Goal: Information Seeking & Learning: Learn about a topic

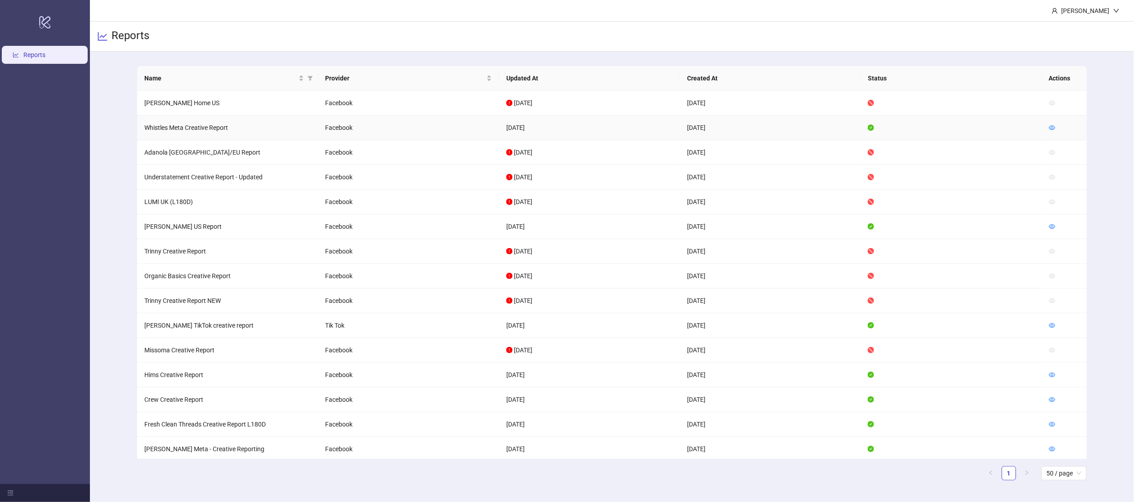
click at [185, 135] on td "Whistles Meta Creative Report" at bounding box center [227, 128] width 181 height 25
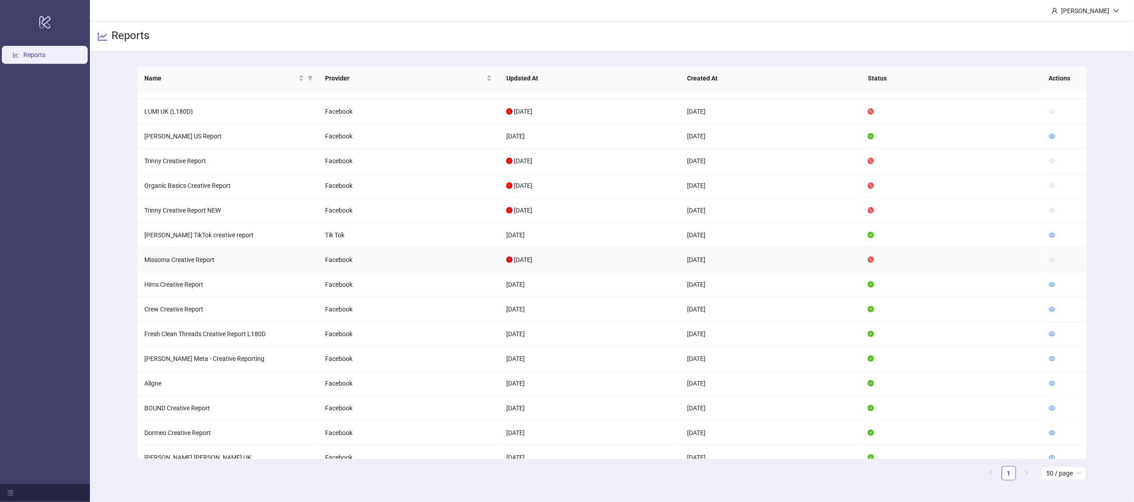
scroll to position [143, 0]
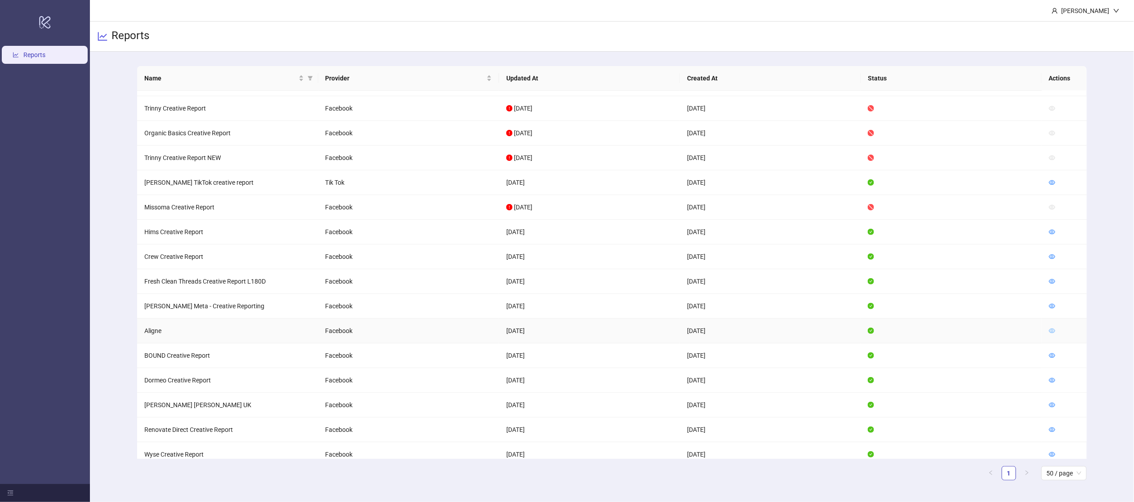
click at [1051, 330] on icon "eye" at bounding box center [1052, 331] width 6 height 6
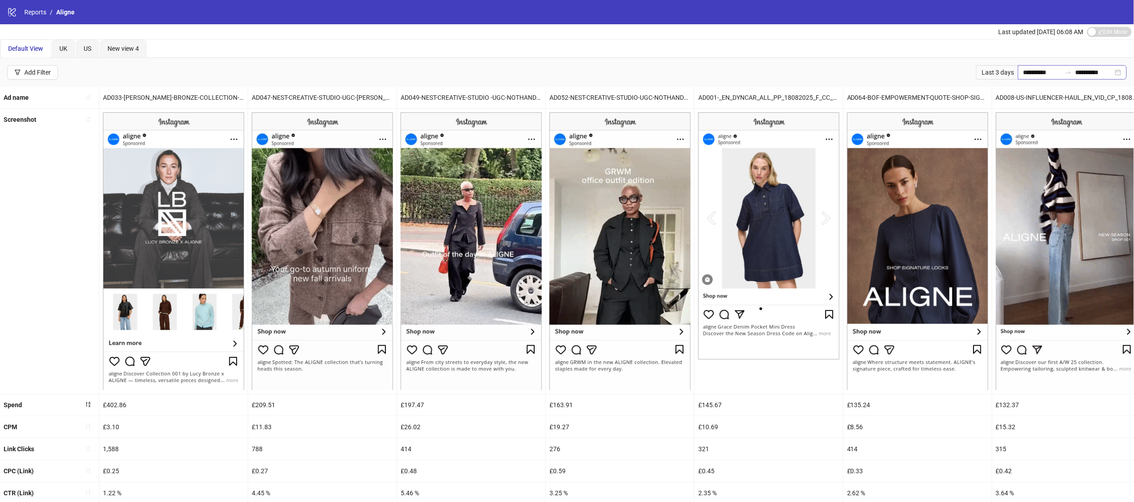
click at [1025, 79] on div "**********" at bounding box center [1072, 72] width 109 height 14
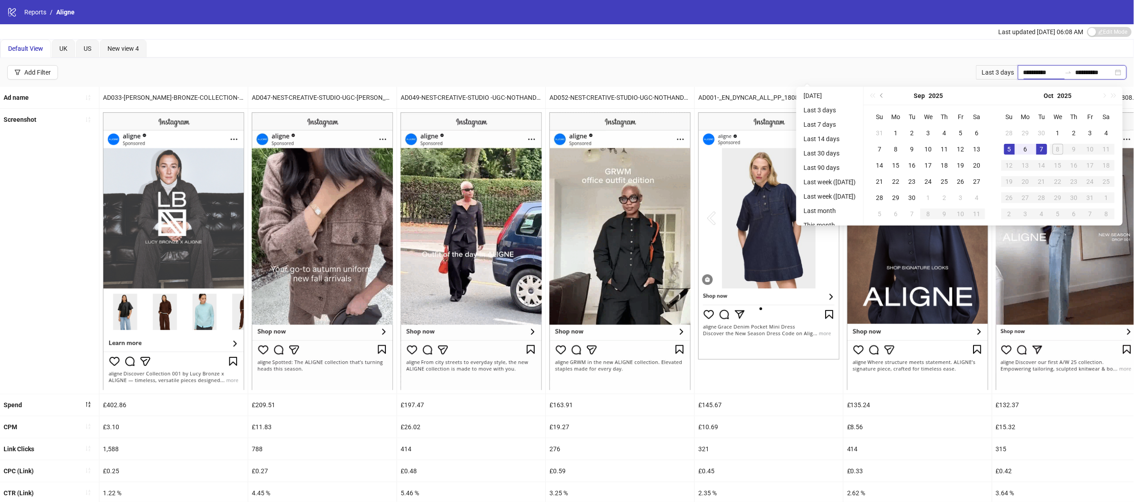
click at [1027, 74] on input "**********" at bounding box center [1042, 72] width 38 height 10
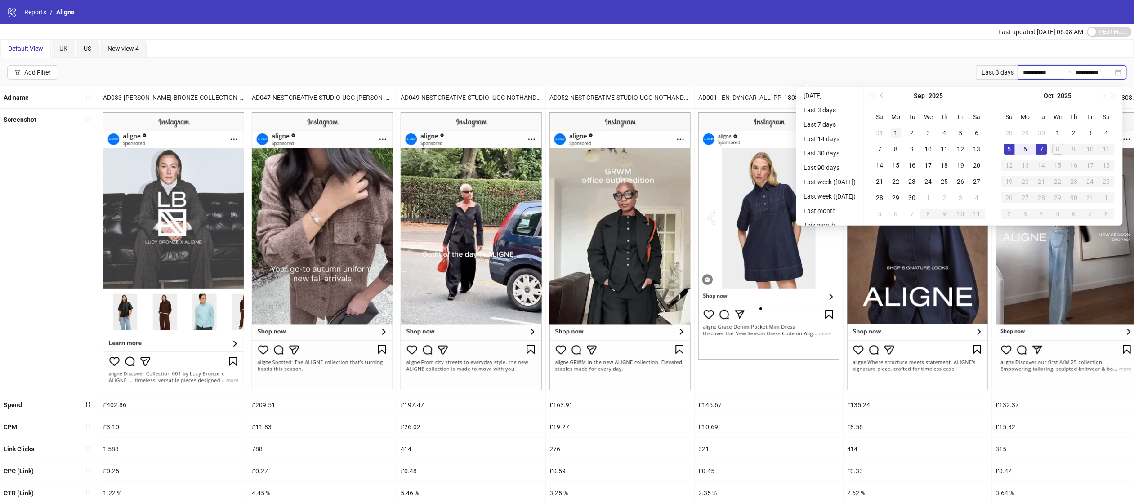
type input "**********"
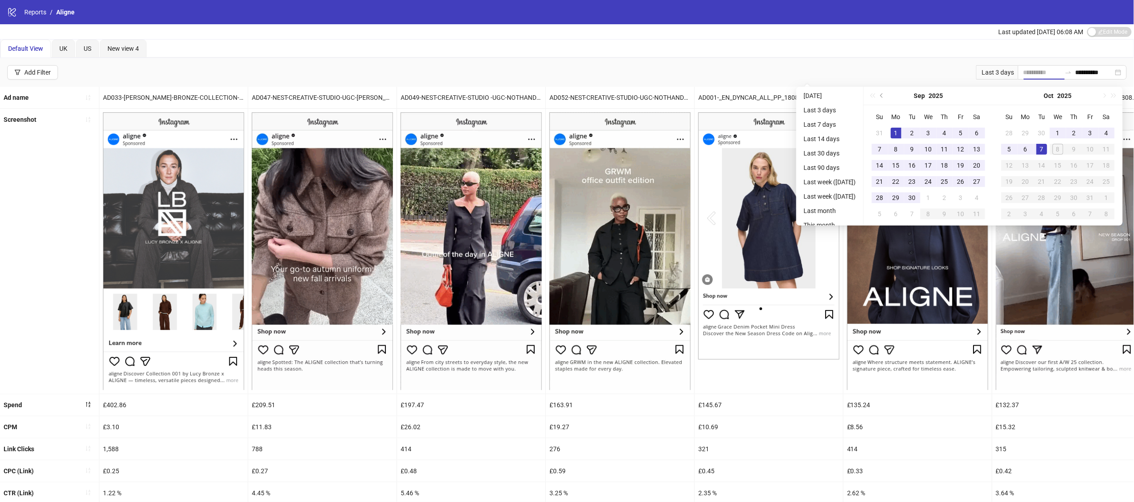
click at [899, 133] on div "1" at bounding box center [895, 133] width 11 height 11
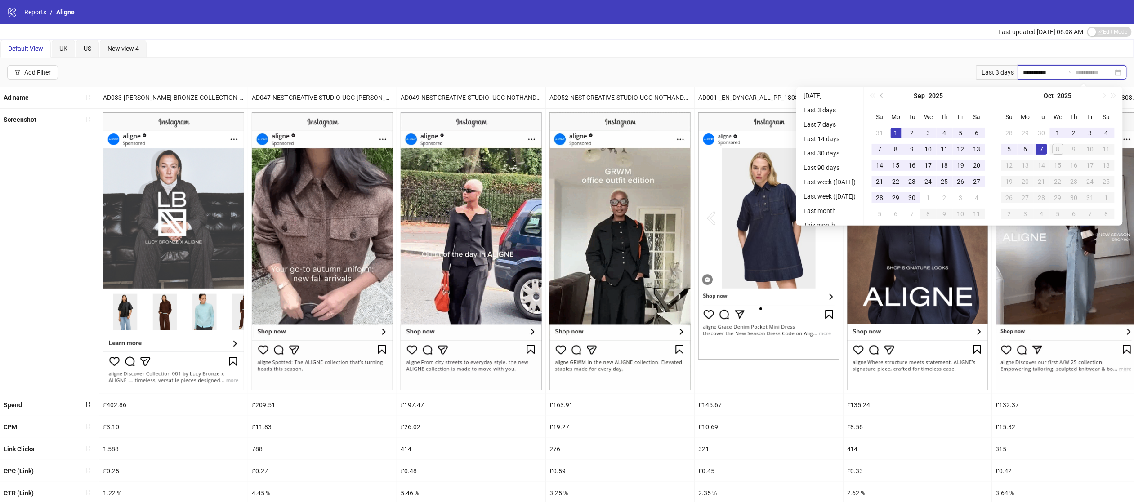
type input "**********"
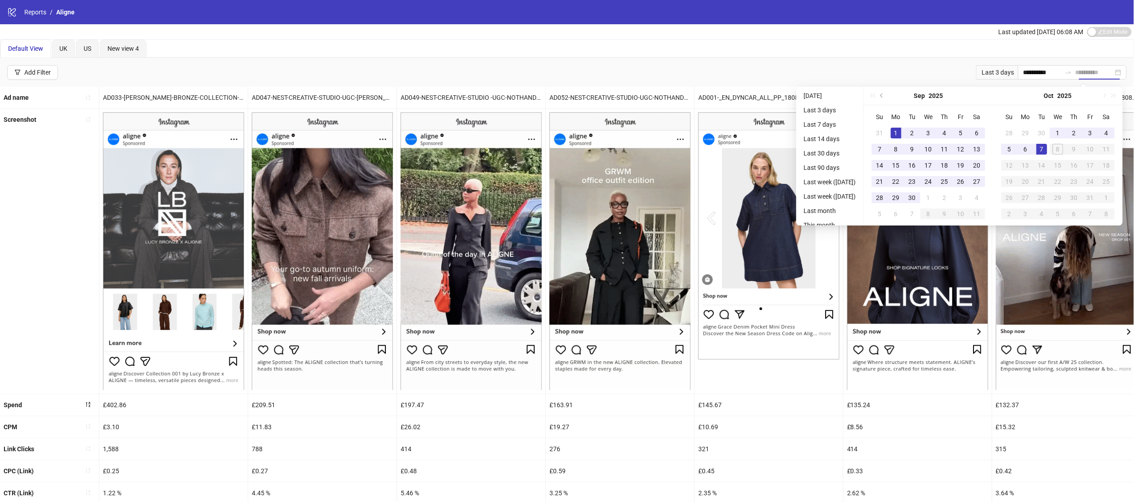
click at [1044, 147] on div "7" at bounding box center [1041, 149] width 11 height 11
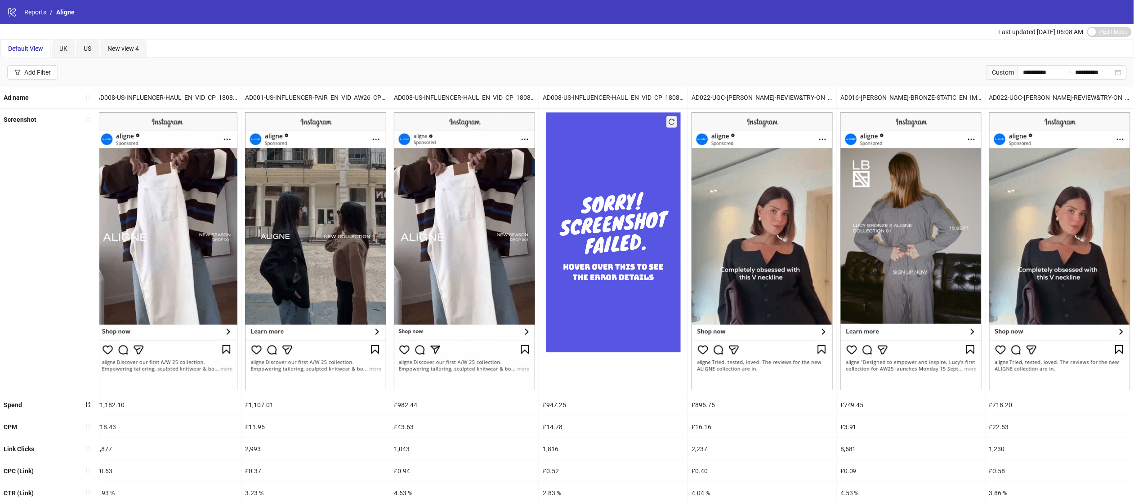
scroll to position [107, 0]
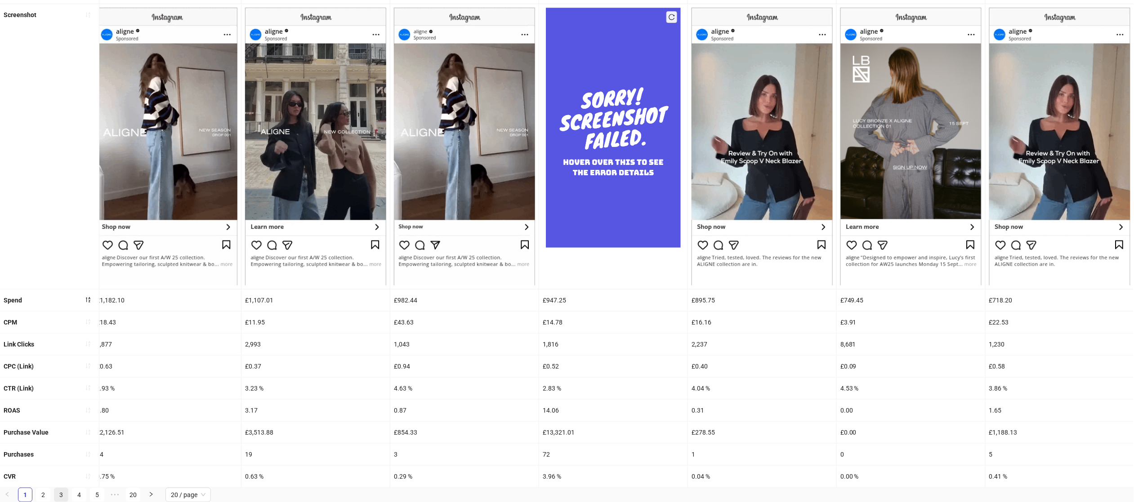
click at [58, 494] on link "3" at bounding box center [60, 494] width 13 height 13
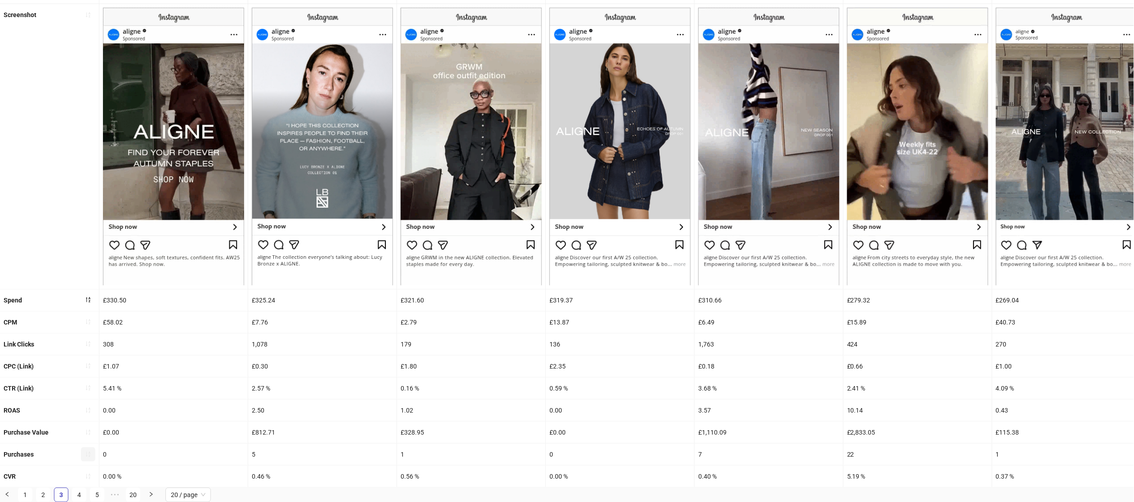
click at [87, 455] on icon "sort-ascending" at bounding box center [88, 454] width 6 height 6
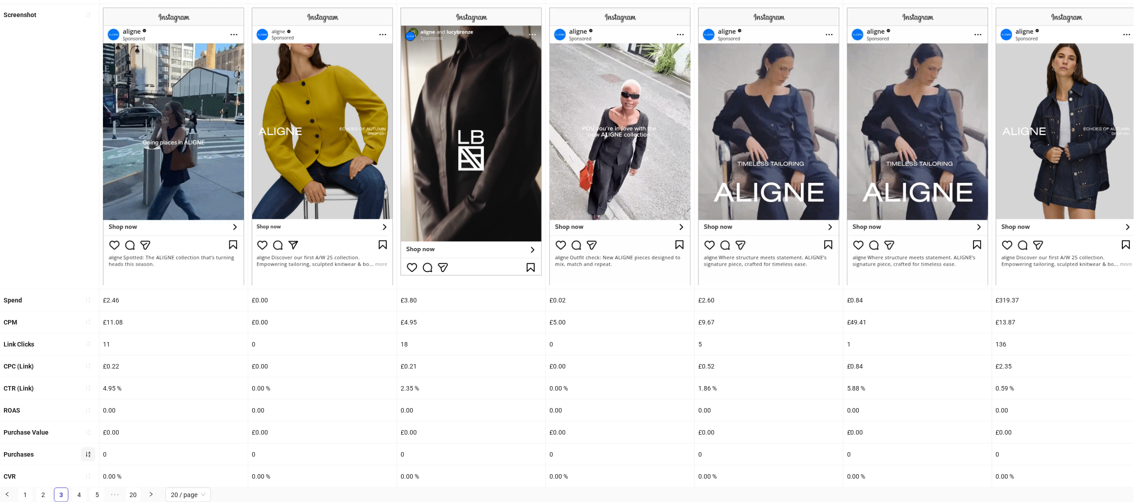
click at [87, 455] on icon "sort-ascending" at bounding box center [88, 454] width 6 height 6
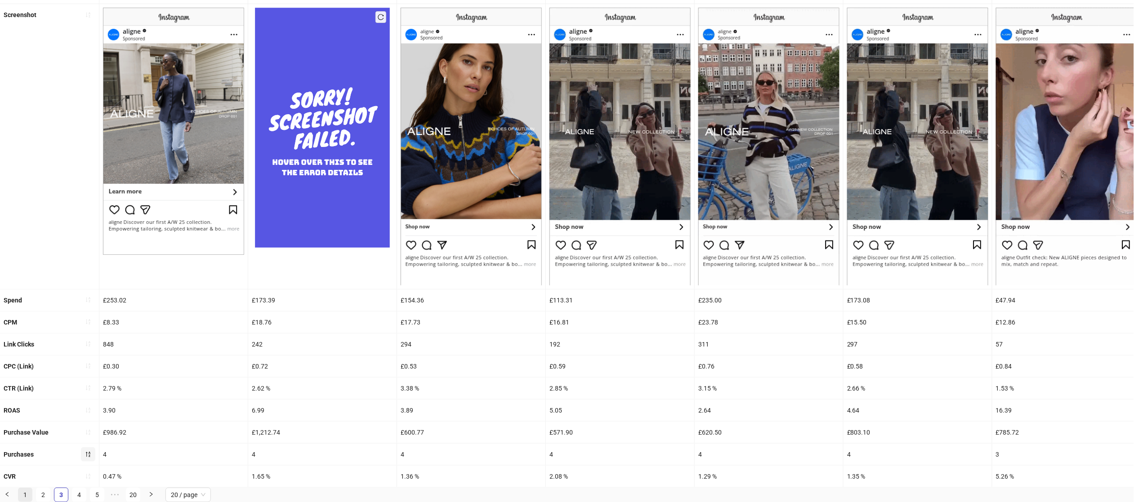
click at [22, 494] on link "1" at bounding box center [24, 494] width 13 height 13
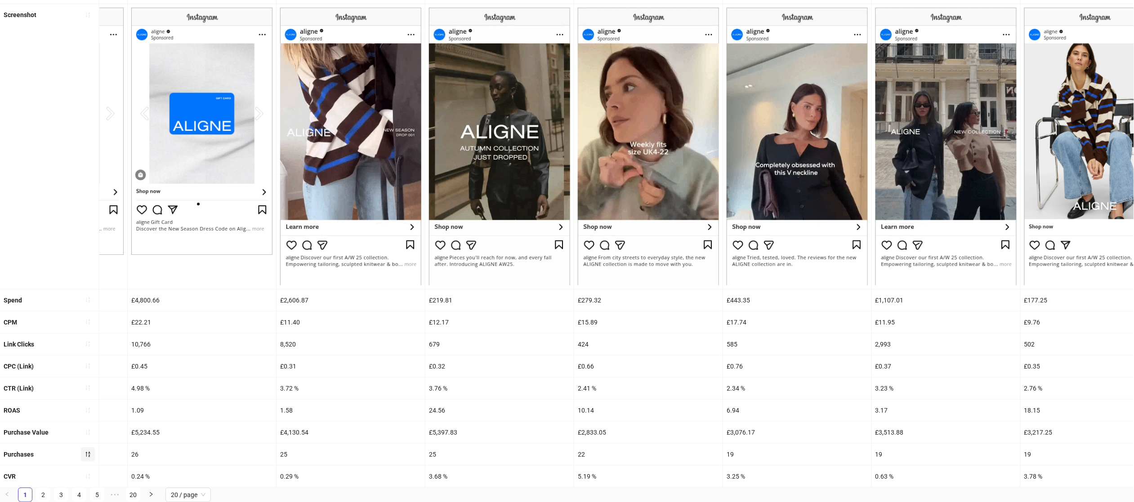
click at [446, 299] on div "£219.81" at bounding box center [499, 300] width 148 height 22
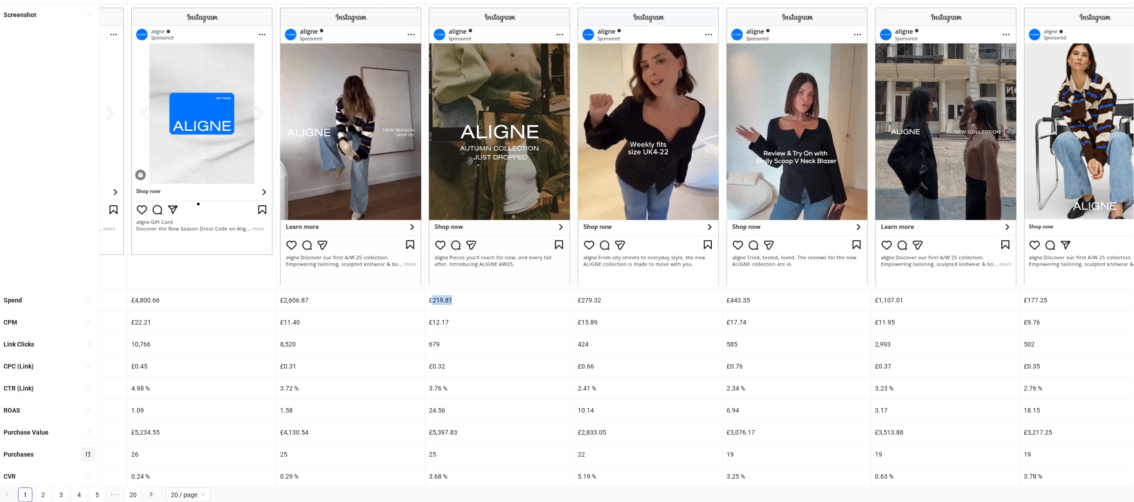
click at [446, 299] on div "£219.81" at bounding box center [499, 300] width 148 height 22
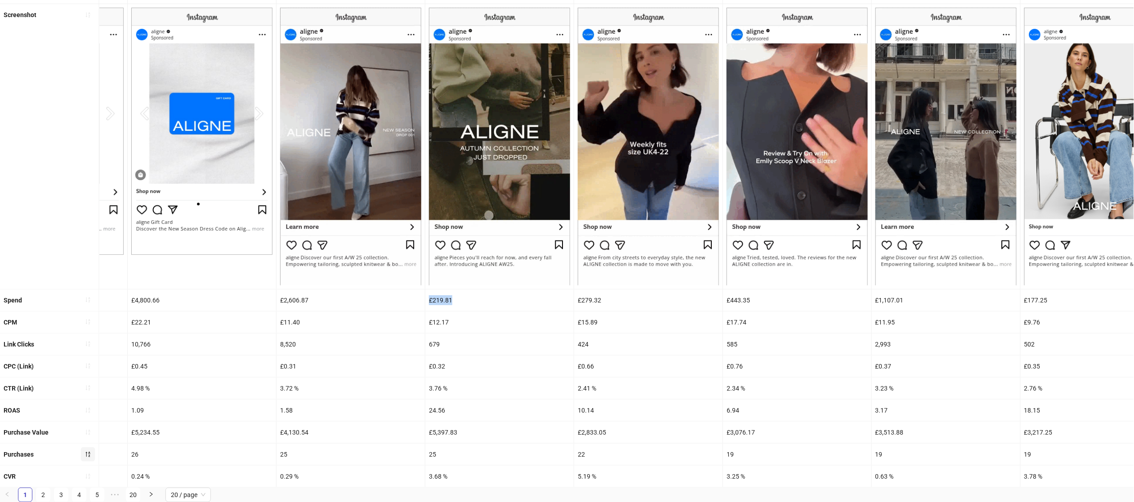
click at [446, 299] on div "£219.81" at bounding box center [499, 300] width 148 height 22
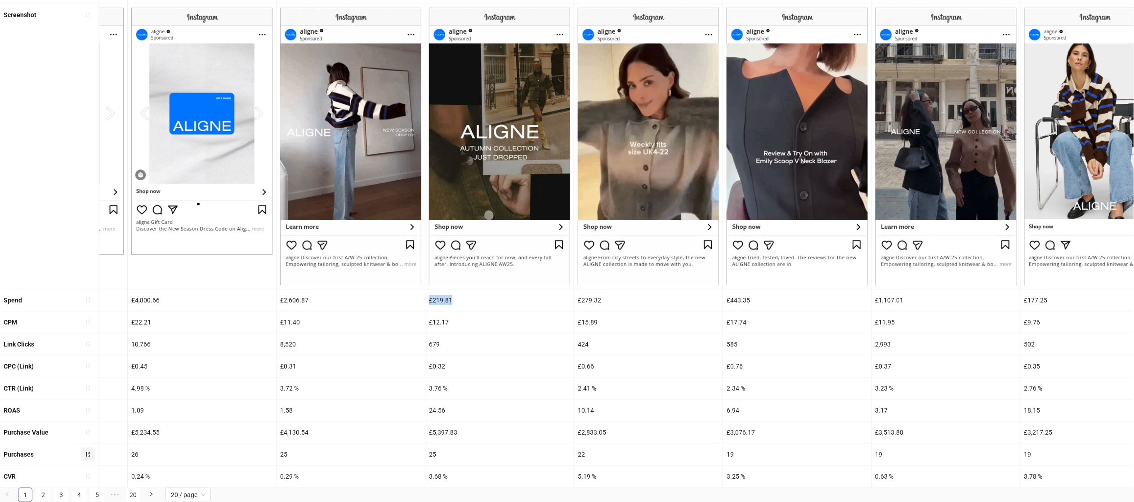
copy div "£219.81"
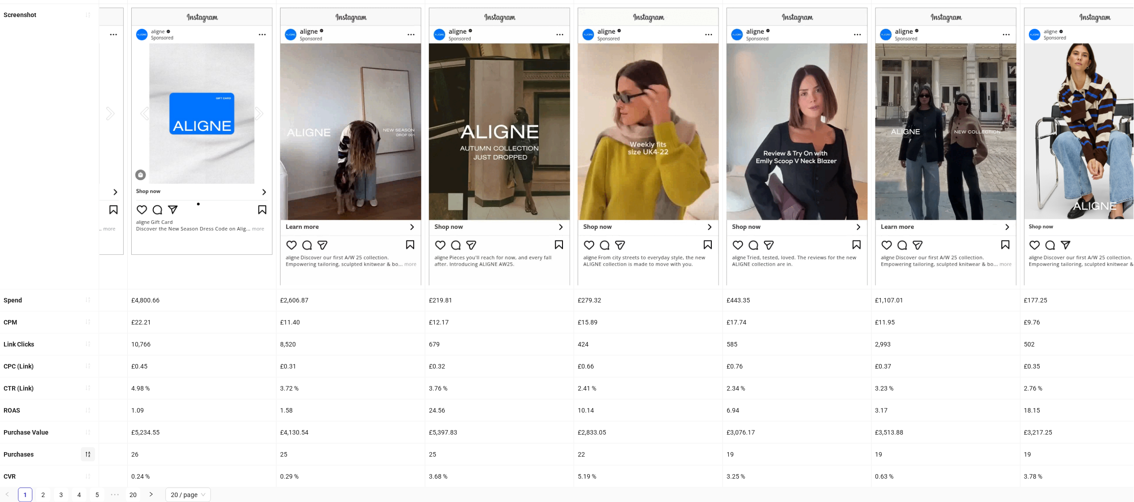
click at [436, 409] on div "24.56" at bounding box center [499, 411] width 148 height 22
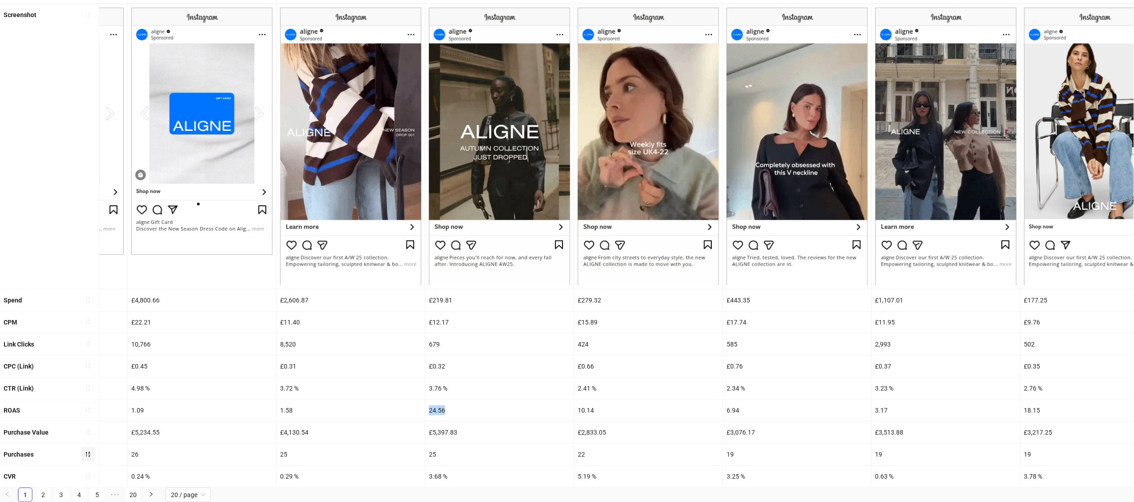
click at [436, 409] on div "24.56" at bounding box center [499, 411] width 148 height 22
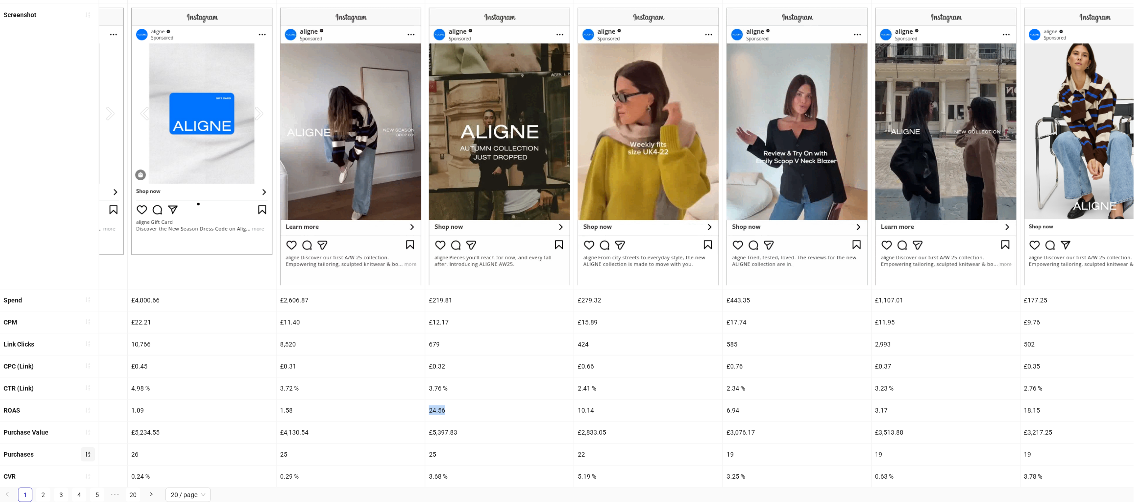
click at [436, 409] on div "24.56" at bounding box center [499, 411] width 148 height 22
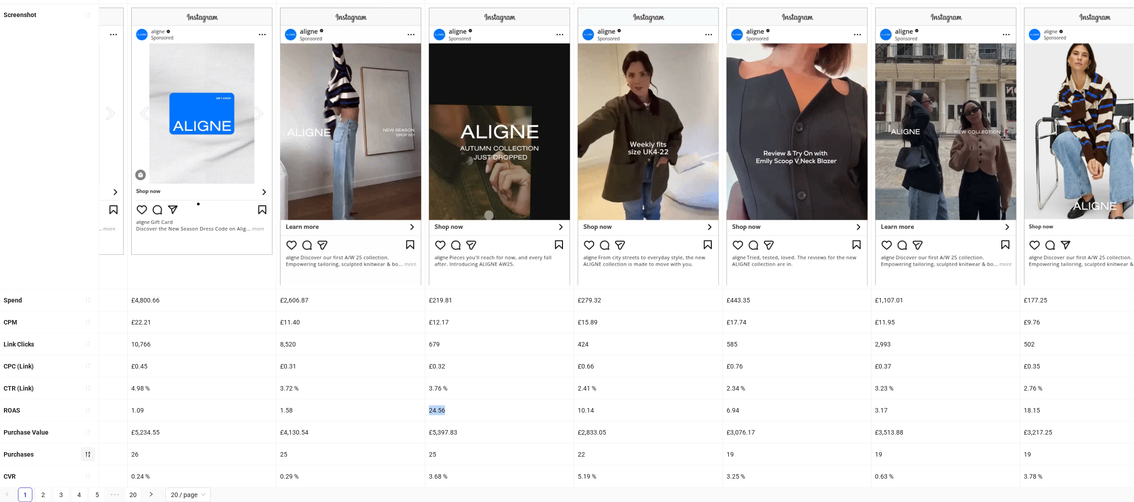
copy div "24.56"
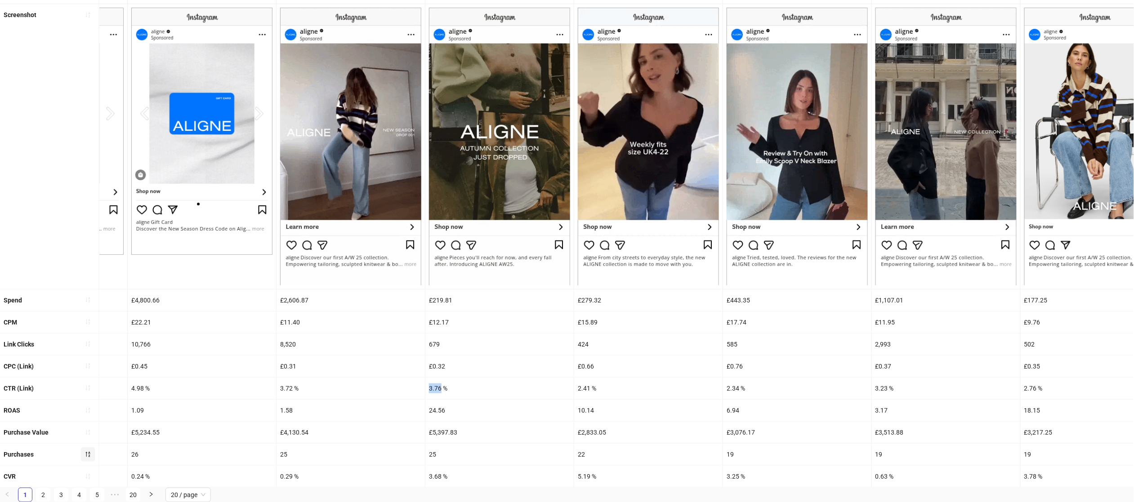
drag, startPoint x: 442, startPoint y: 388, endPoint x: 414, endPoint y: 388, distance: 28.8
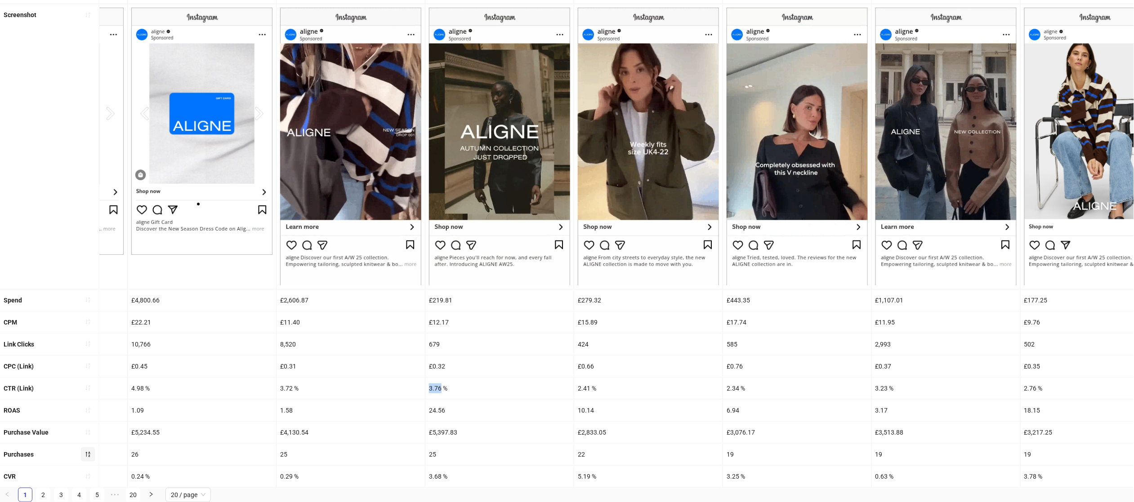
click at [414, 388] on div "CTR (Link) 2.83 % 3.50 % 2.99 % 2.32 % 2.37 % 4.98 % 3.72 % 3.76 % 2.41 % 2.34 …" at bounding box center [821, 389] width 3074 height 22
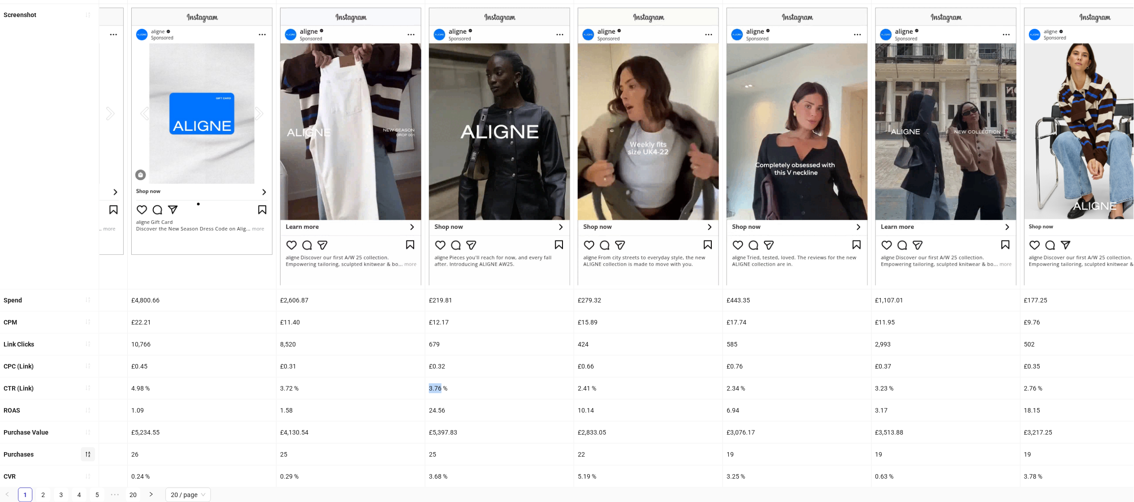
copy div "3.76"
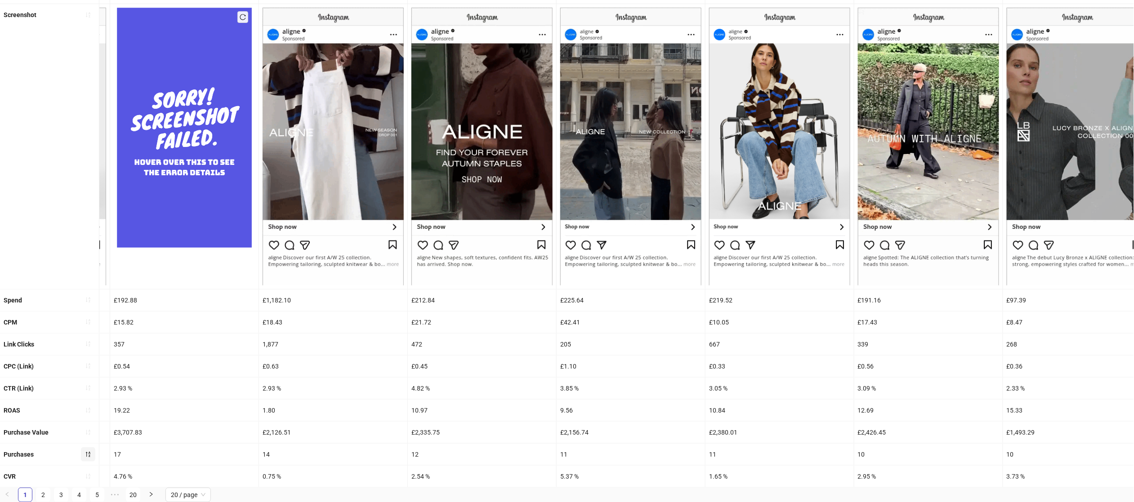
scroll to position [0, 1816]
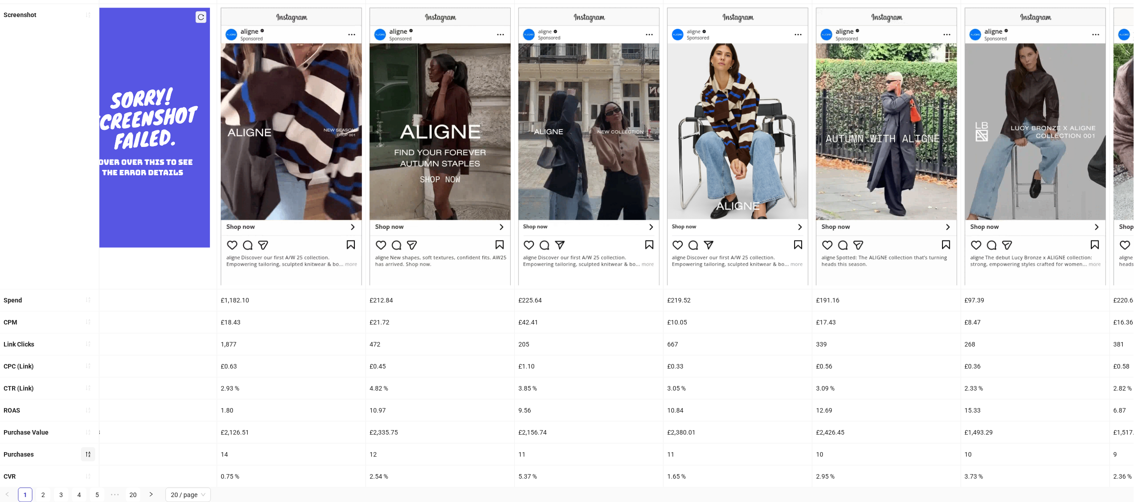
click at [379, 323] on div "£21.72" at bounding box center [440, 322] width 148 height 22
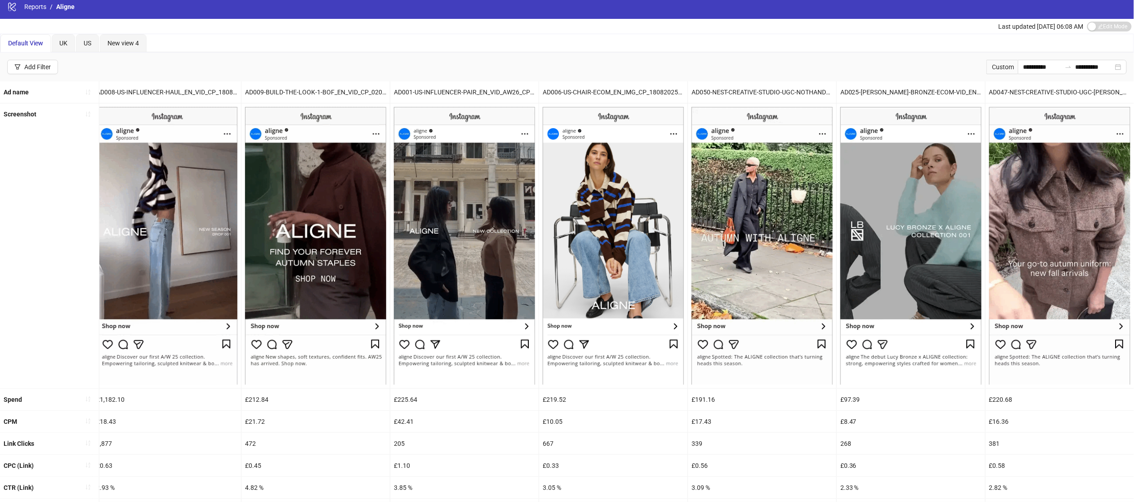
scroll to position [107, 0]
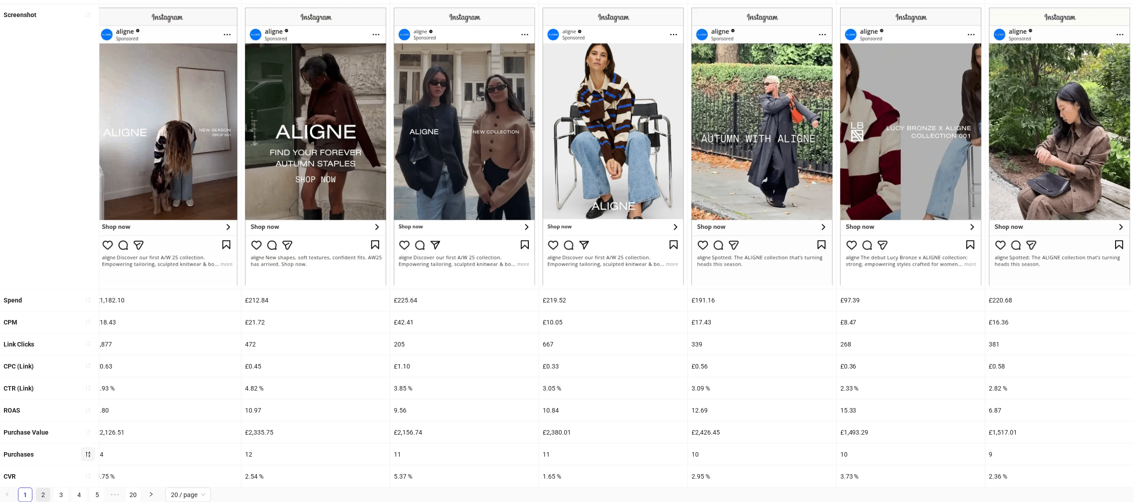
click at [44, 492] on link "2" at bounding box center [42, 494] width 13 height 13
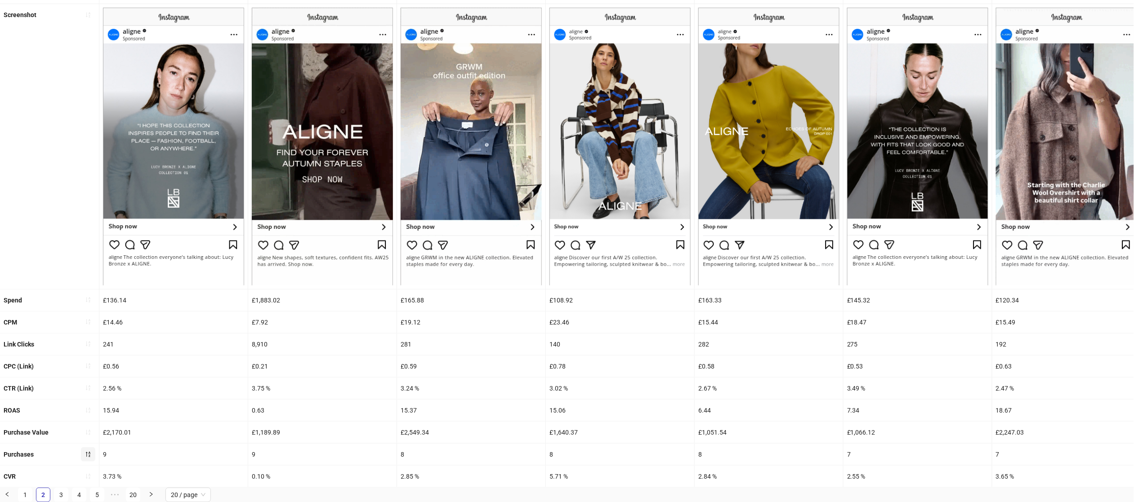
click at [116, 410] on div "15.94" at bounding box center [173, 411] width 148 height 22
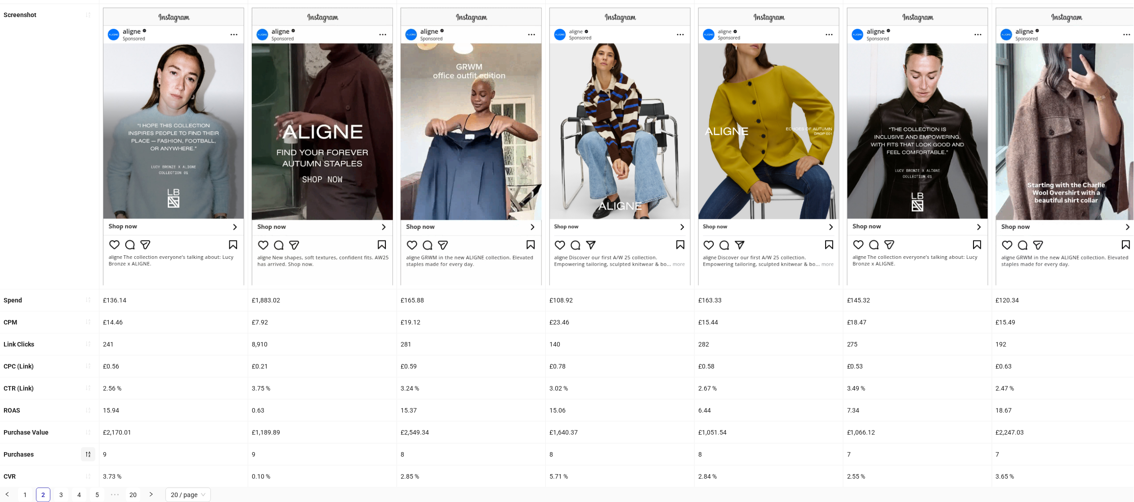
click at [116, 410] on div "15.94" at bounding box center [173, 411] width 148 height 22
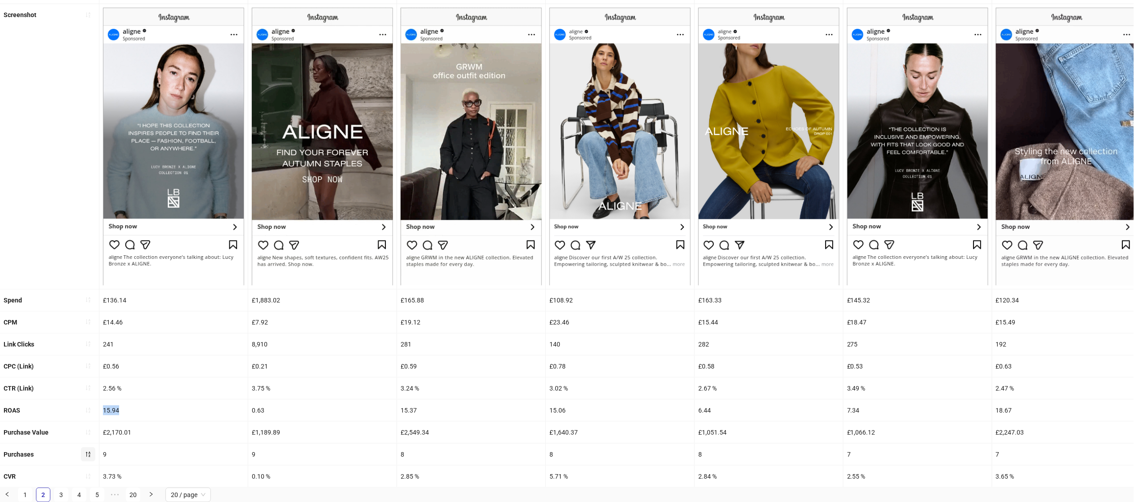
click at [116, 410] on div "15.94" at bounding box center [173, 411] width 148 height 22
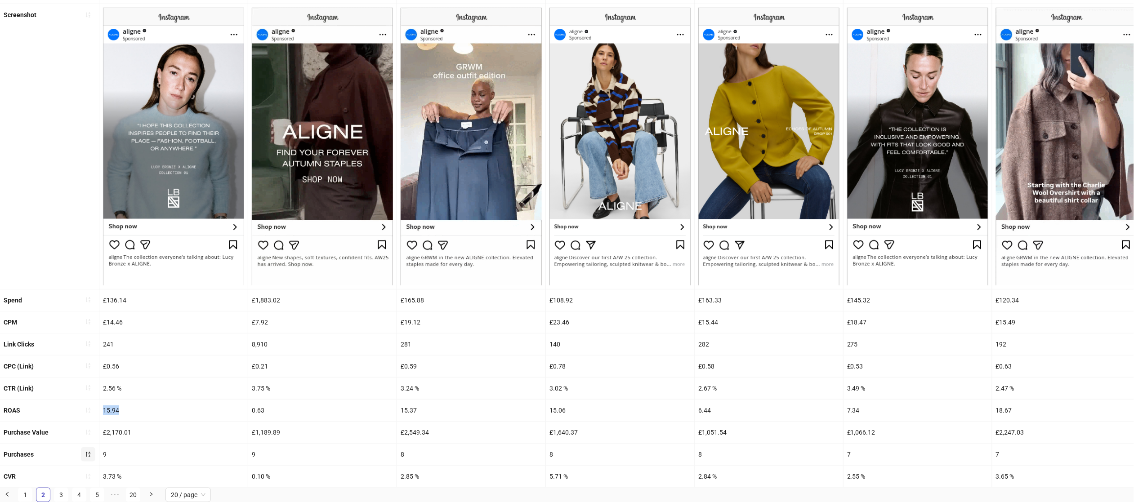
copy div "15.94"
click at [107, 442] on div "£2,170.01" at bounding box center [173, 433] width 148 height 22
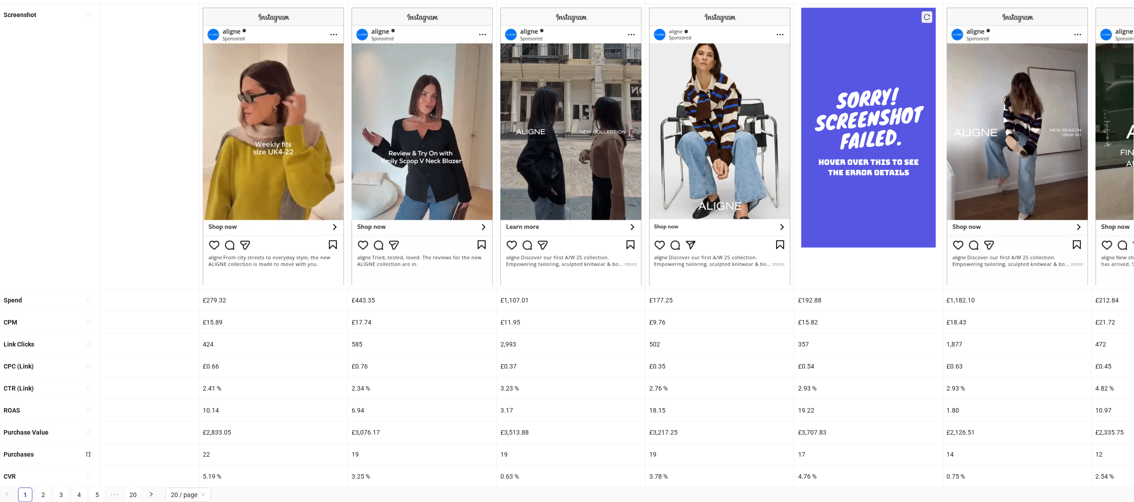
scroll to position [0, 785]
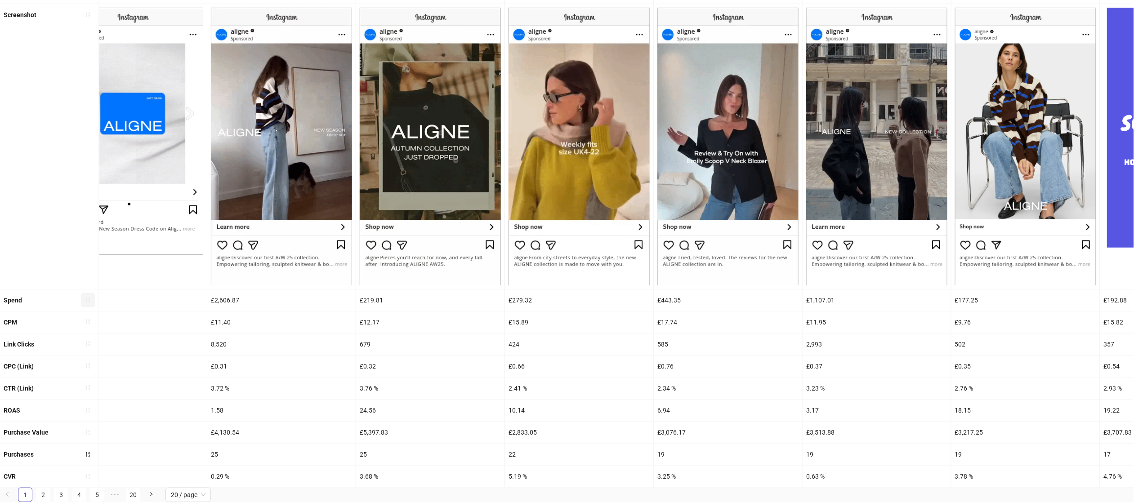
click at [88, 297] on icon "sort-ascending" at bounding box center [88, 300] width 6 height 6
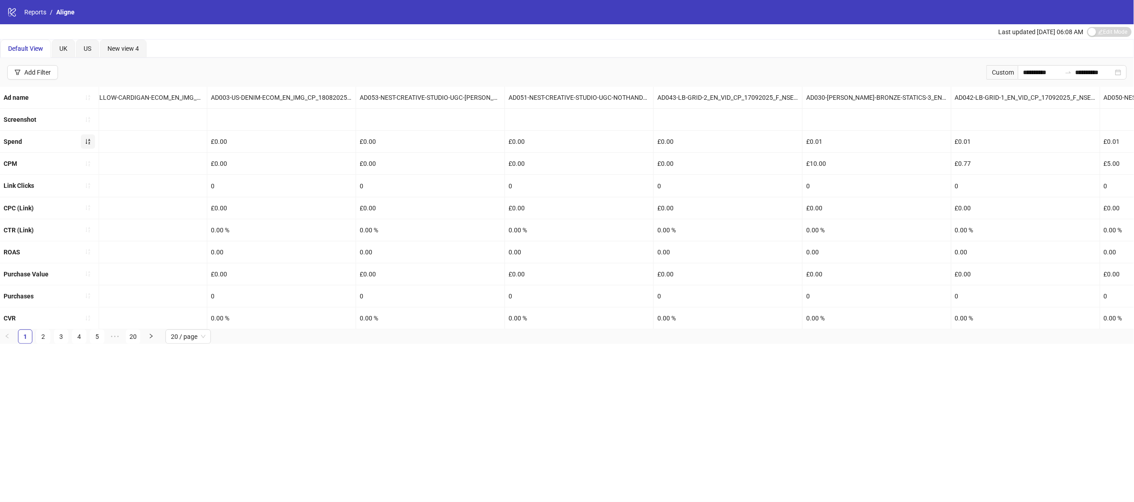
scroll to position [0, 0]
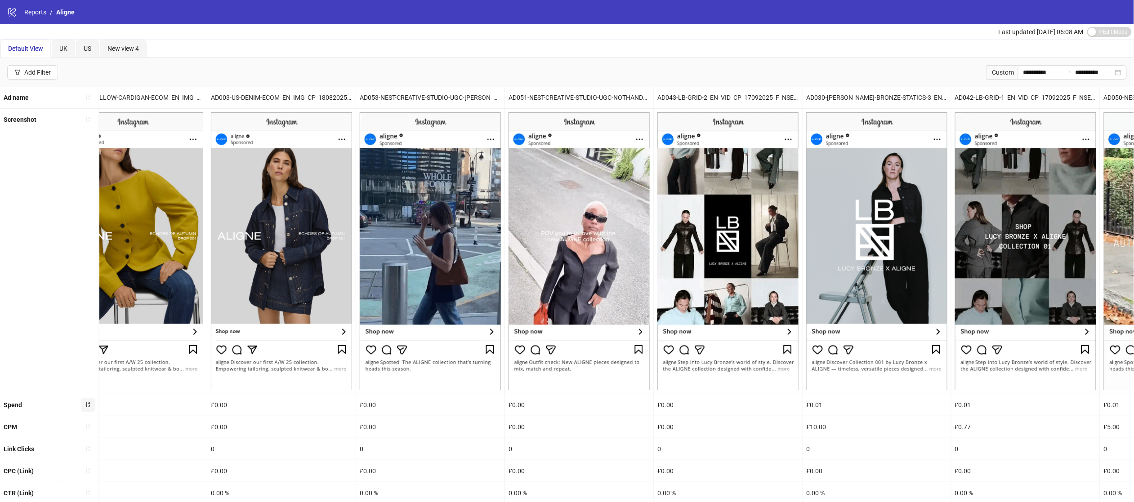
click at [88, 402] on icon "sort-ascending" at bounding box center [88, 404] width 6 height 6
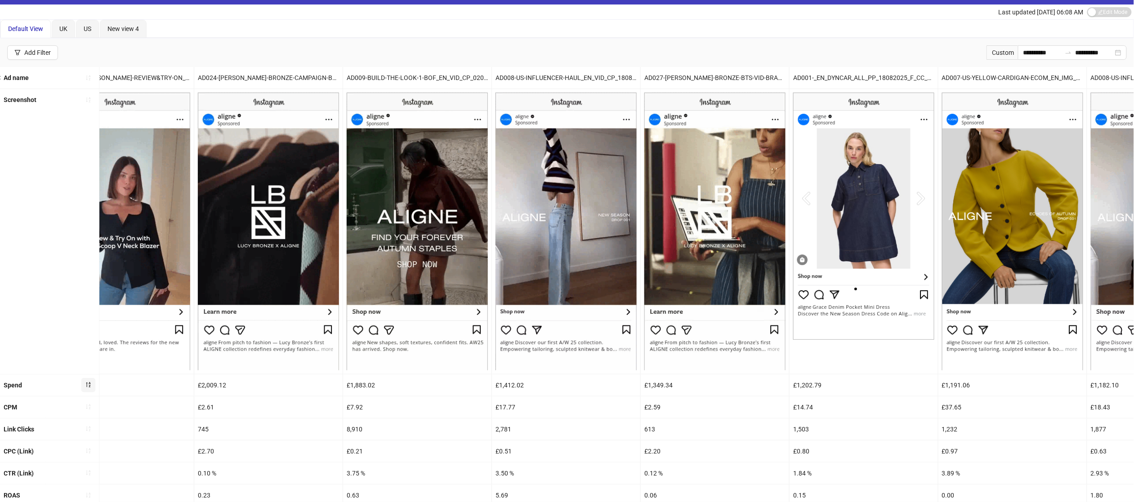
scroll to position [19, 0]
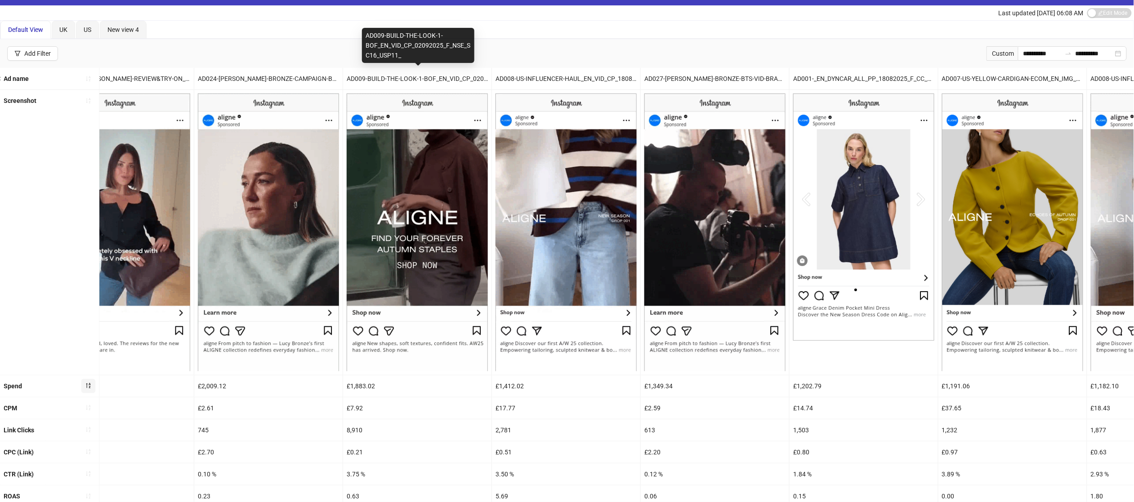
click at [368, 72] on div "AD009-BUILD-THE-LOOK-1-BOF_EN_VID_CP_02092025_F_NSE_SC16_USP11_" at bounding box center [417, 79] width 148 height 22
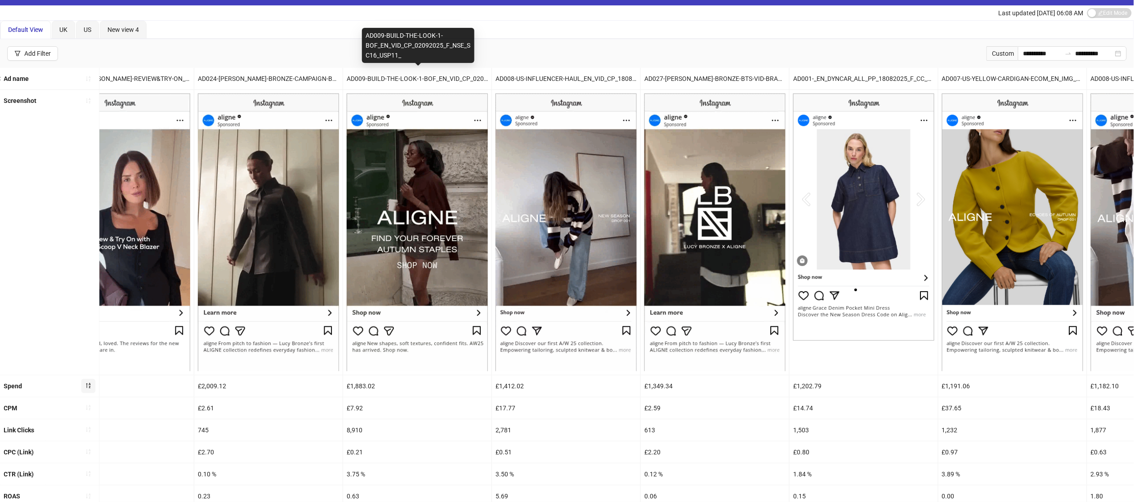
click at [368, 72] on div "AD009-BUILD-THE-LOOK-1-BOF_EN_VID_CP_02092025_F_NSE_SC16_USP11_" at bounding box center [417, 79] width 148 height 22
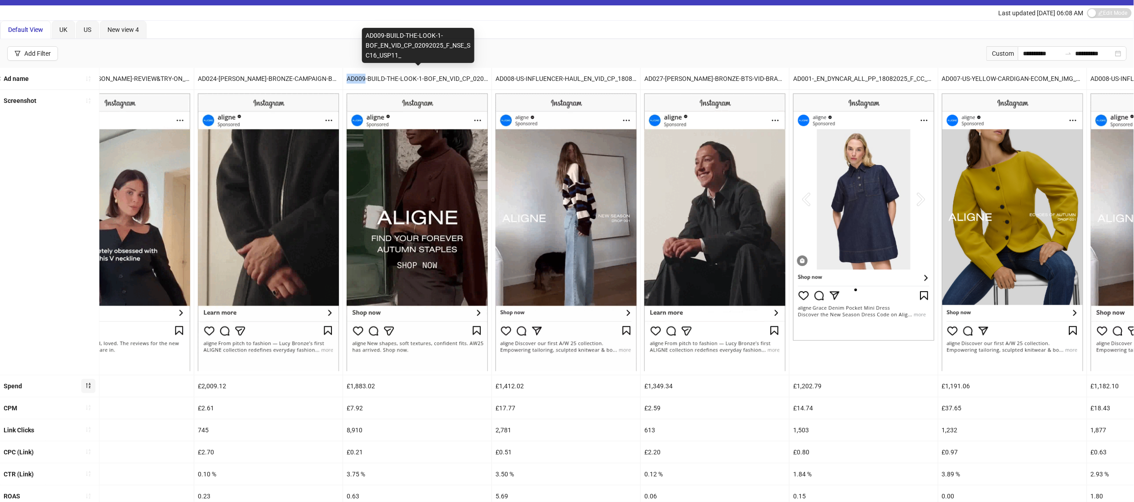
click at [368, 76] on div "AD009-BUILD-THE-LOOK-1-BOF_EN_VID_CP_02092025_F_NSE_SC16_USP11_" at bounding box center [417, 79] width 148 height 22
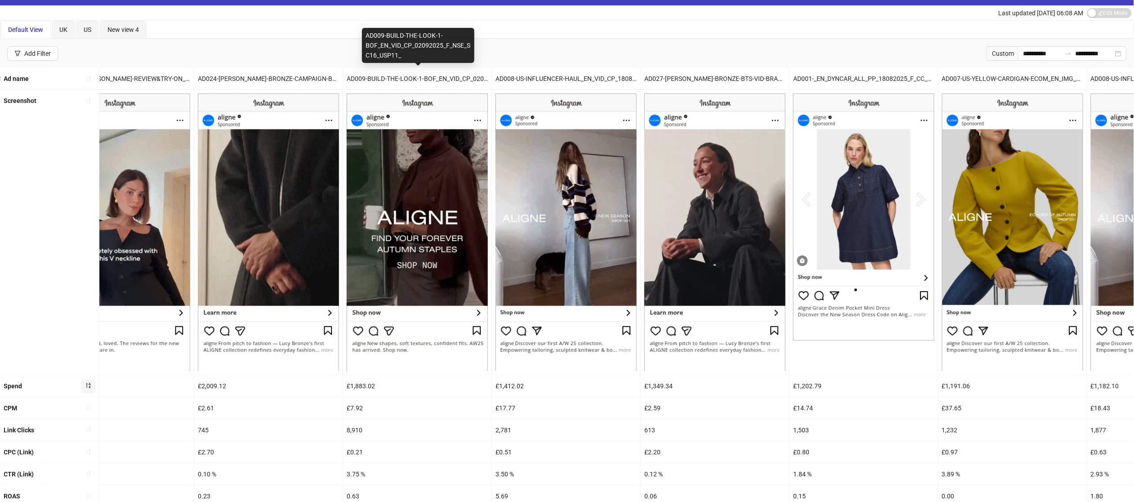
click at [368, 76] on div "AD009-BUILD-THE-LOOK-1-BOF_EN_VID_CP_02092025_F_NSE_SC16_USP11_" at bounding box center [417, 79] width 148 height 22
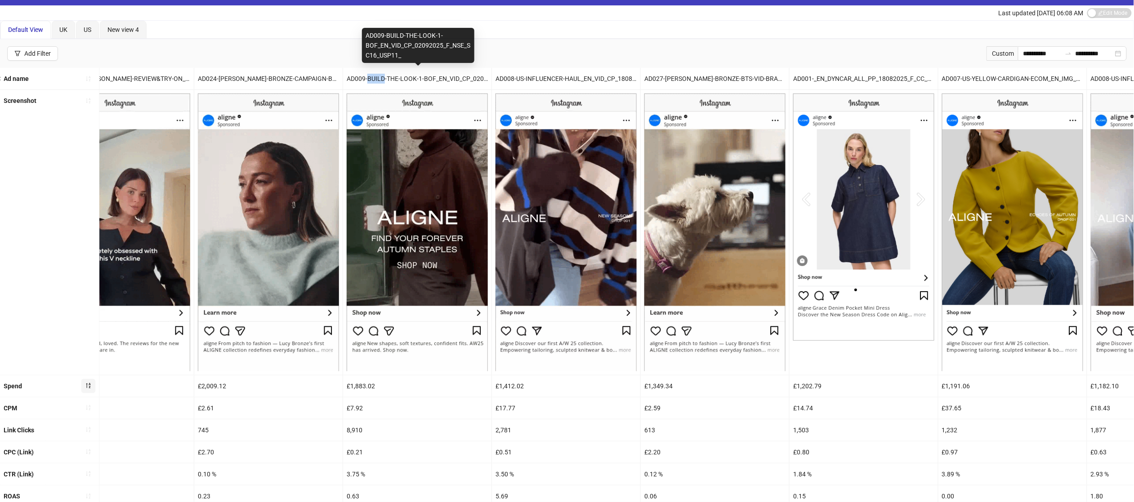
click at [368, 76] on div "AD009-BUILD-THE-LOOK-1-BOF_EN_VID_CP_02092025_F_NSE_SC16_USP11_" at bounding box center [417, 79] width 148 height 22
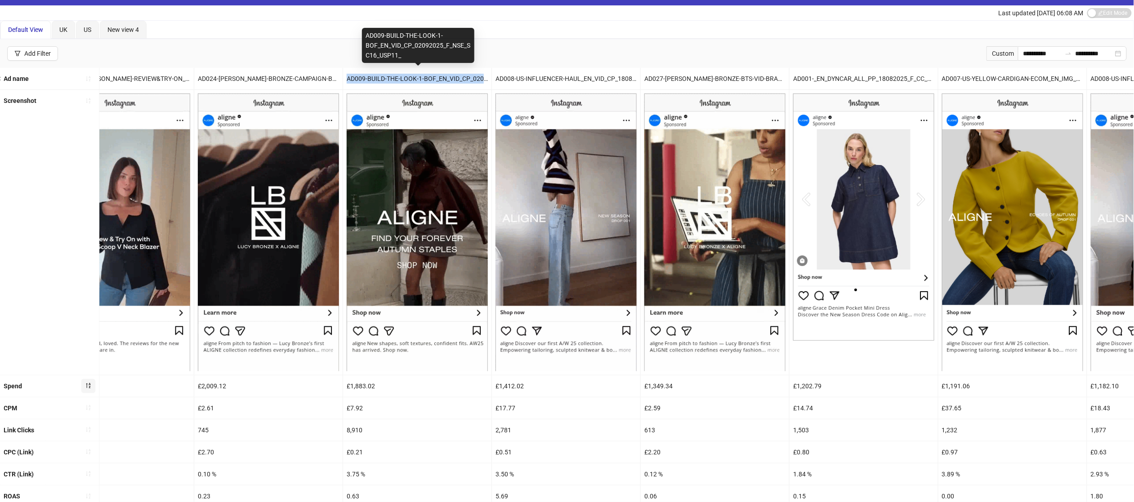
copy div "AD009-BUILD-THE-LOOK-1-BOF_EN_VID_CP_02092025_F_NSE_SC16_USP11_"
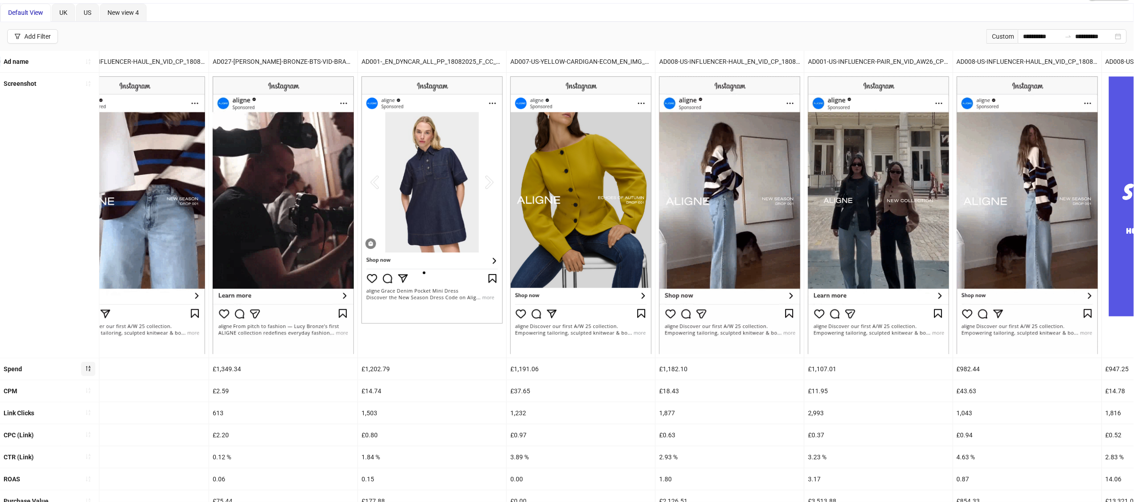
scroll to position [107, 0]
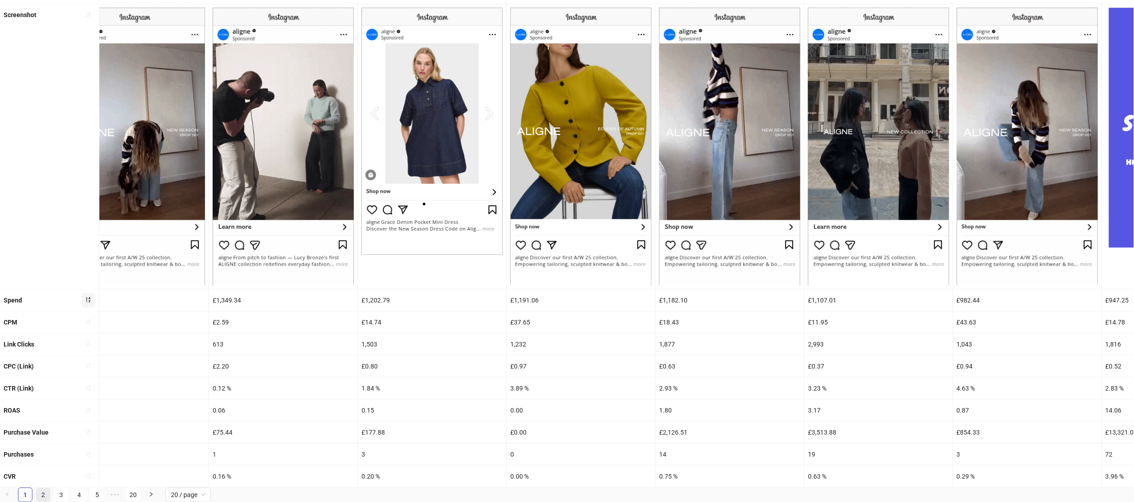
click at [48, 495] on link "2" at bounding box center [42, 494] width 13 height 13
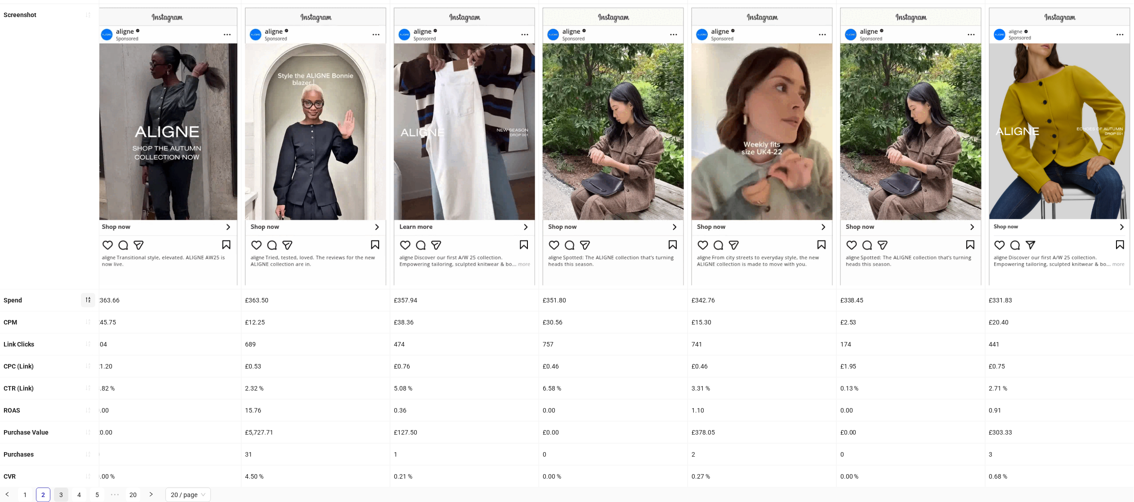
click at [61, 492] on link "3" at bounding box center [60, 494] width 13 height 13
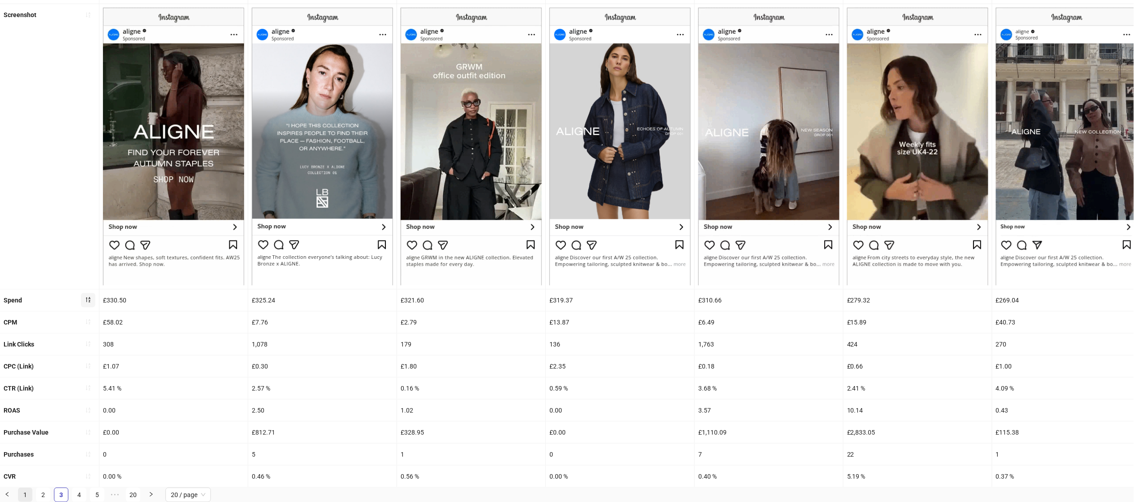
click at [30, 492] on link "1" at bounding box center [24, 494] width 13 height 13
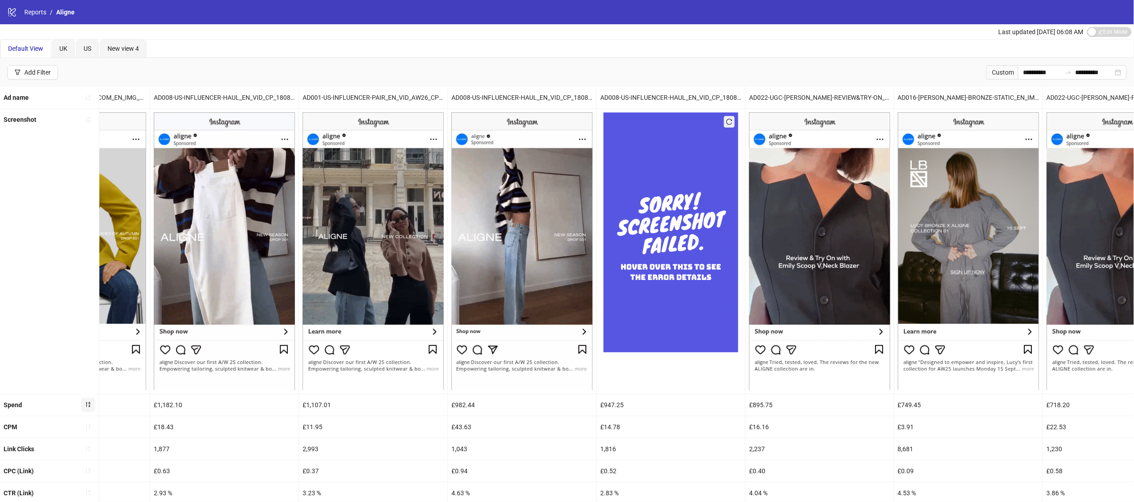
scroll to position [0, 1943]
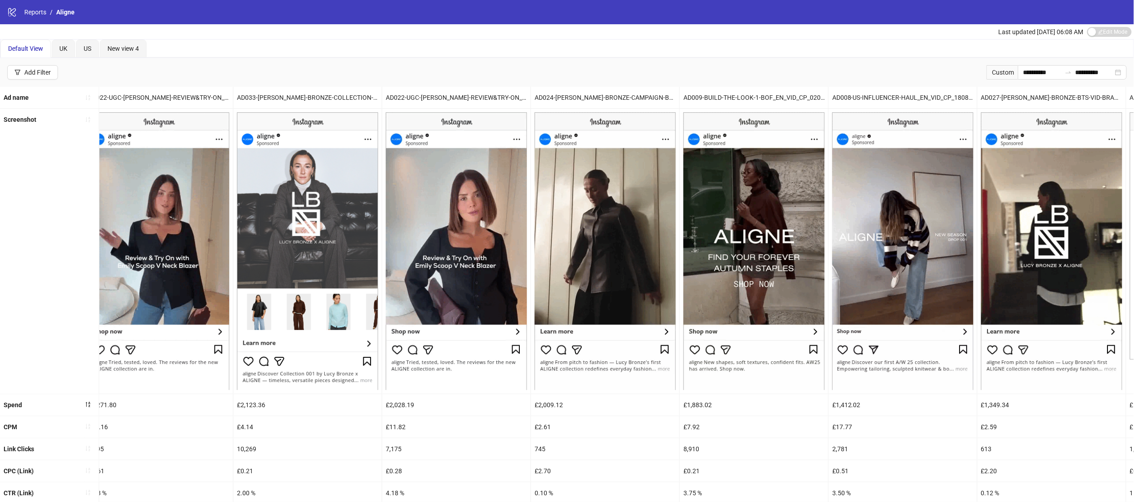
scroll to position [0, 698]
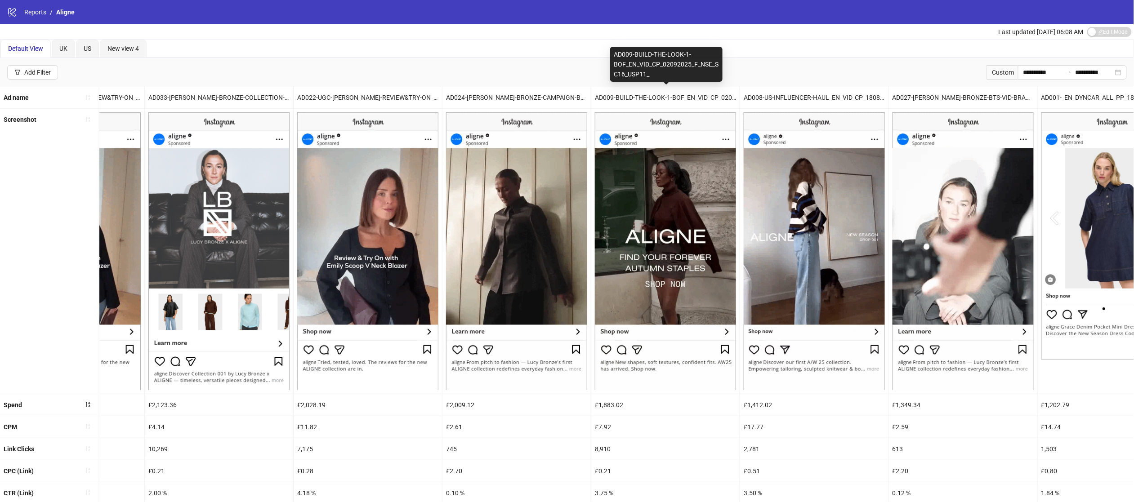
click at [673, 99] on div "AD009-BUILD-THE-LOOK-1-BOF_EN_VID_CP_02092025_F_NSE_SC16_USP11_" at bounding box center [665, 98] width 148 height 22
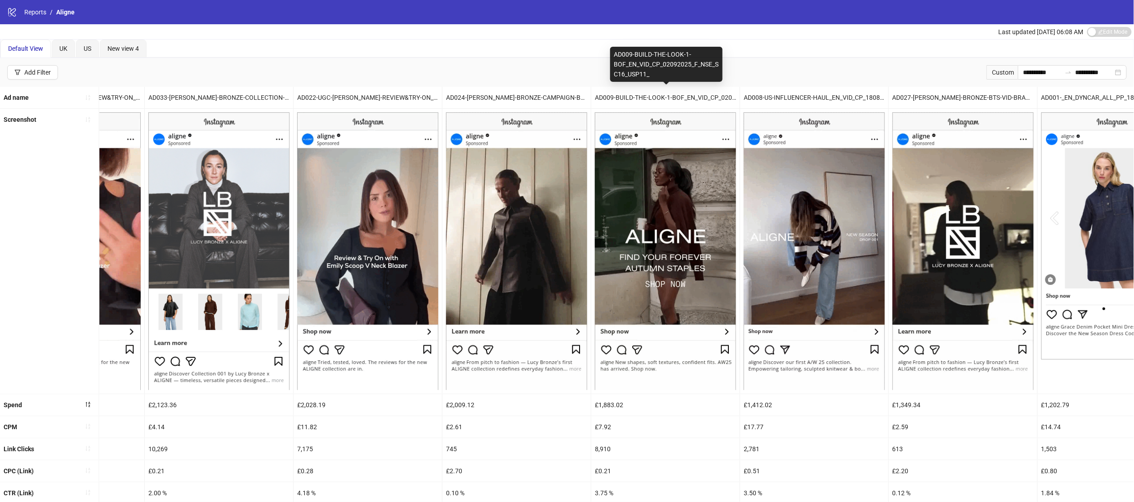
click at [673, 99] on div "AD009-BUILD-THE-LOOK-1-BOF_EN_VID_CP_02092025_F_NSE_SC16_USP11_" at bounding box center [665, 98] width 148 height 22
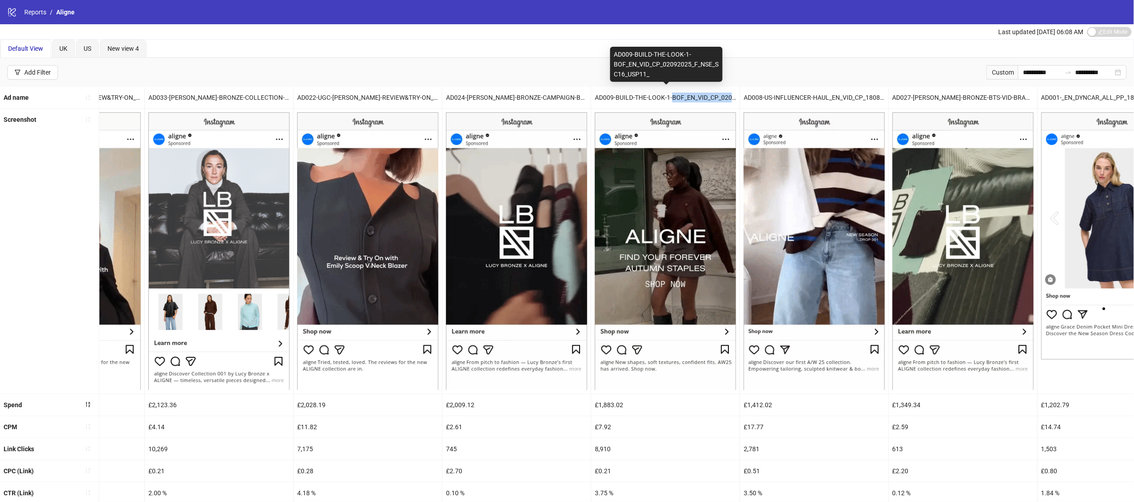
click at [673, 99] on div "AD009-BUILD-THE-LOOK-1-BOF_EN_VID_CP_02092025_F_NSE_SC16_USP11_" at bounding box center [665, 98] width 148 height 22
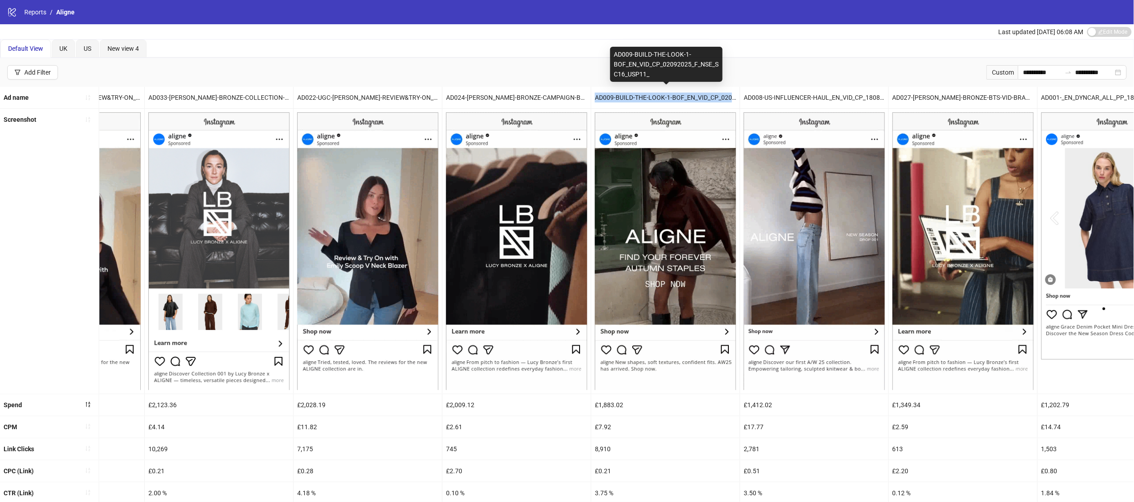
copy div "AD009-BUILD-THE-LOOK-1-BOF_EN_VID_CP_02092025_F_NSE_SC16_USP11_"
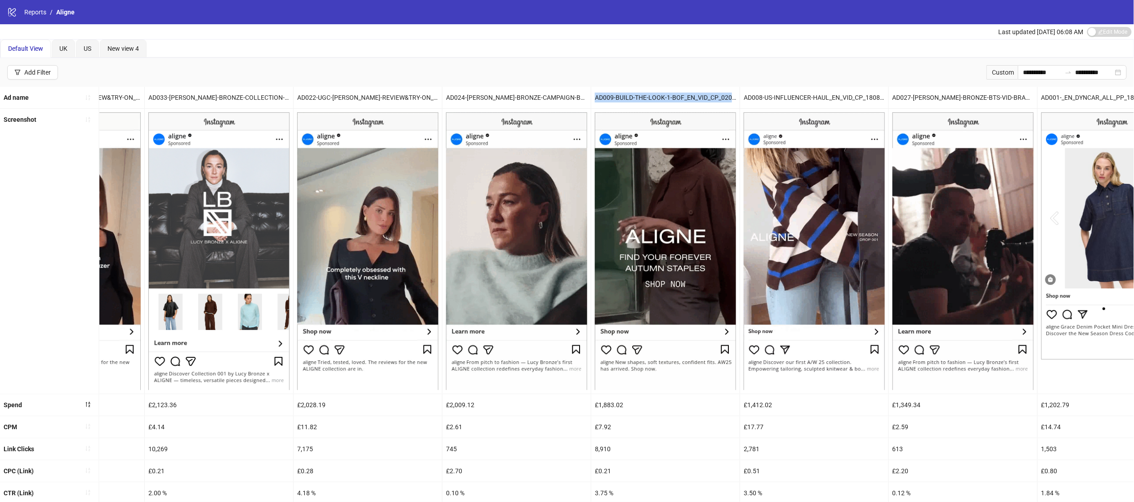
scroll to position [107, 0]
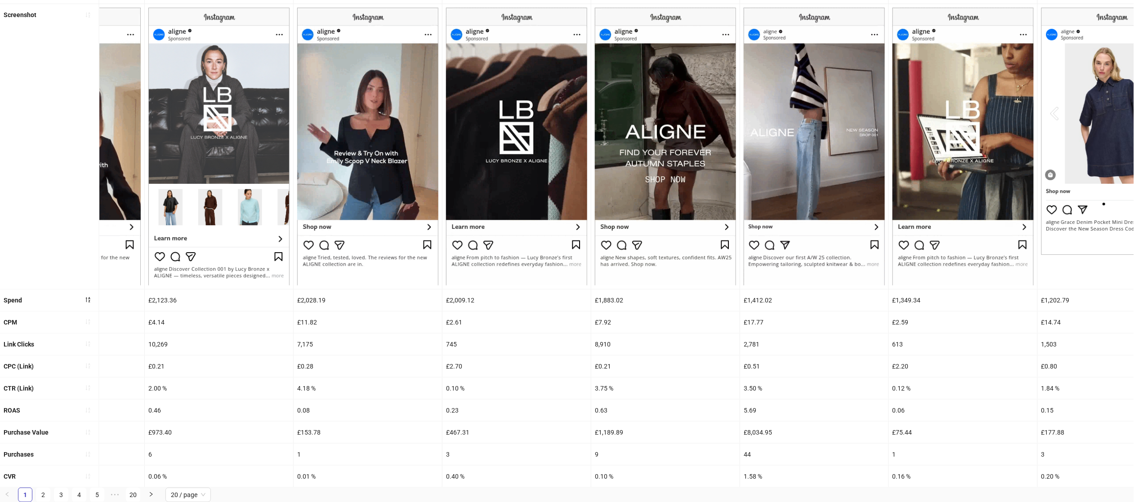
click at [604, 428] on div "£1,189.89" at bounding box center [665, 433] width 148 height 22
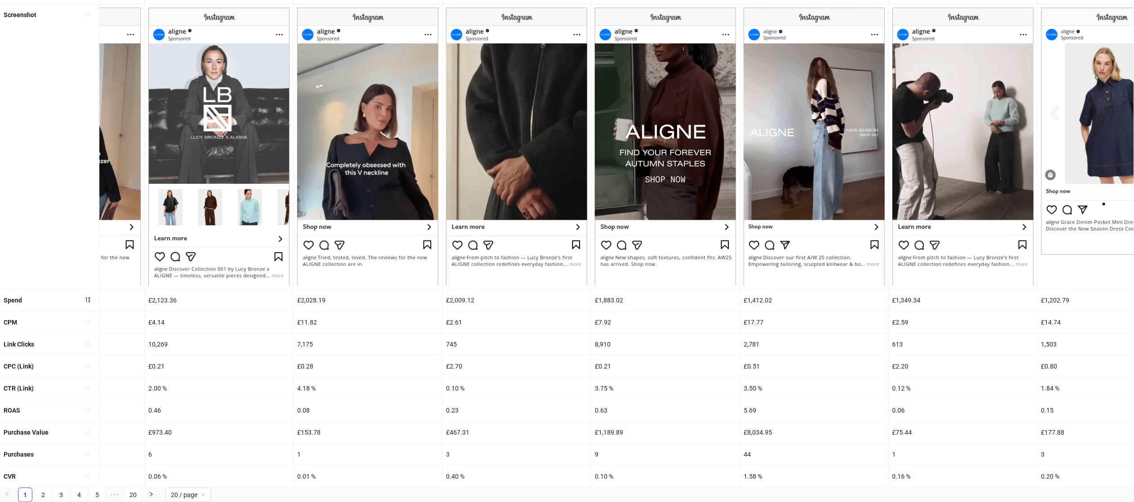
click at [603, 389] on div "3.75 %" at bounding box center [665, 389] width 148 height 22
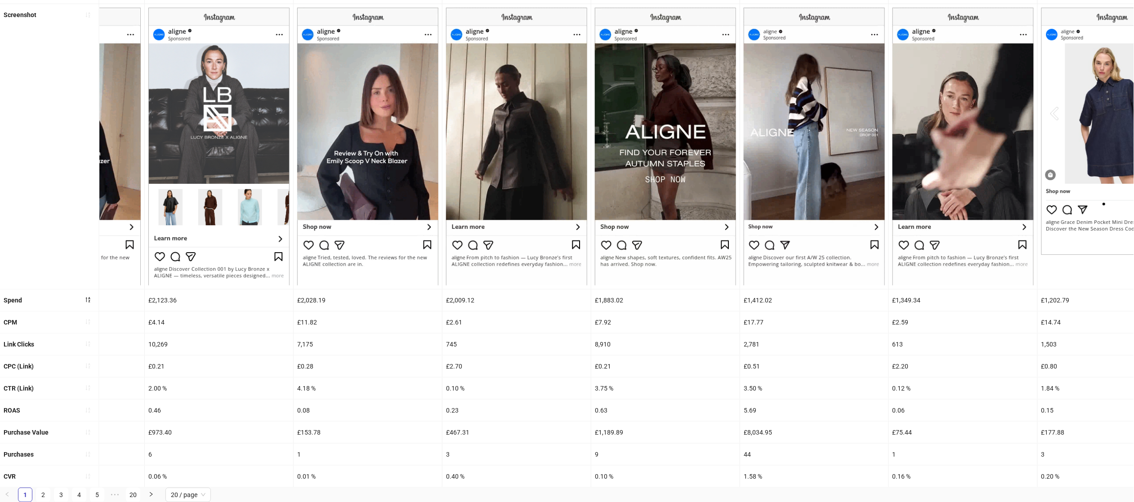
click at [603, 389] on div "3.75 %" at bounding box center [665, 389] width 148 height 22
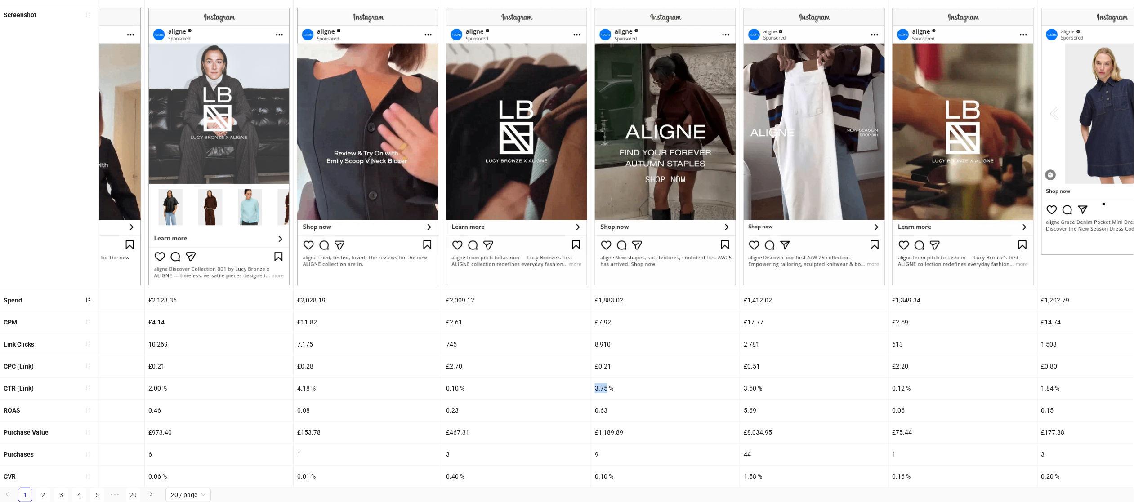
click at [603, 389] on div "3.75 %" at bounding box center [665, 389] width 148 height 22
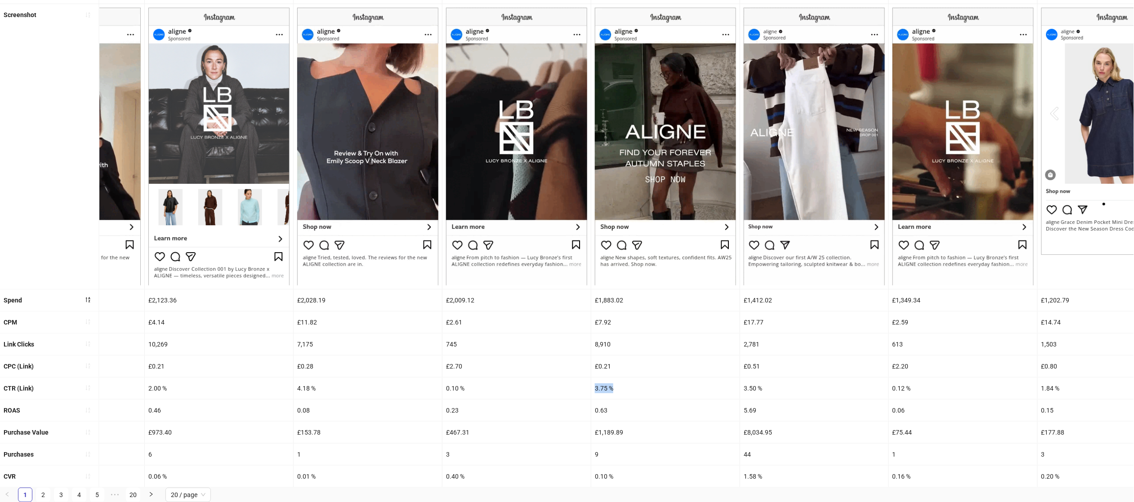
copy div "3.75 %"
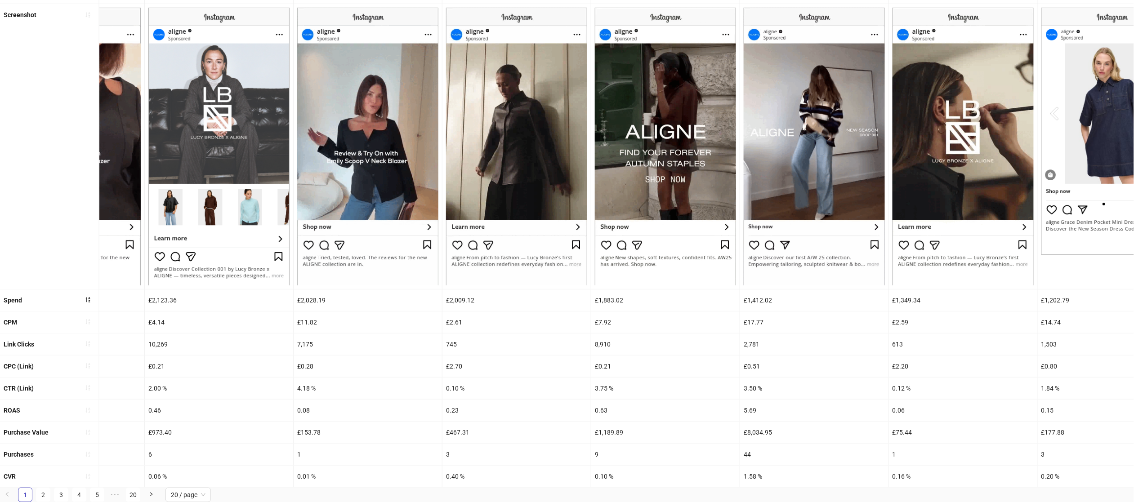
click at [607, 475] on div "0.10 %" at bounding box center [665, 477] width 148 height 22
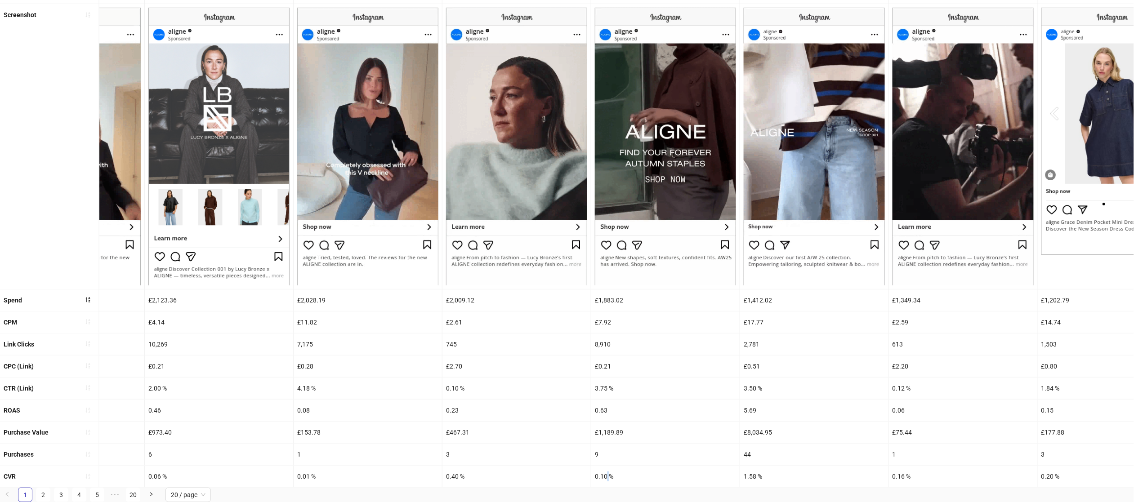
click at [607, 475] on div "0.10 %" at bounding box center [665, 477] width 148 height 22
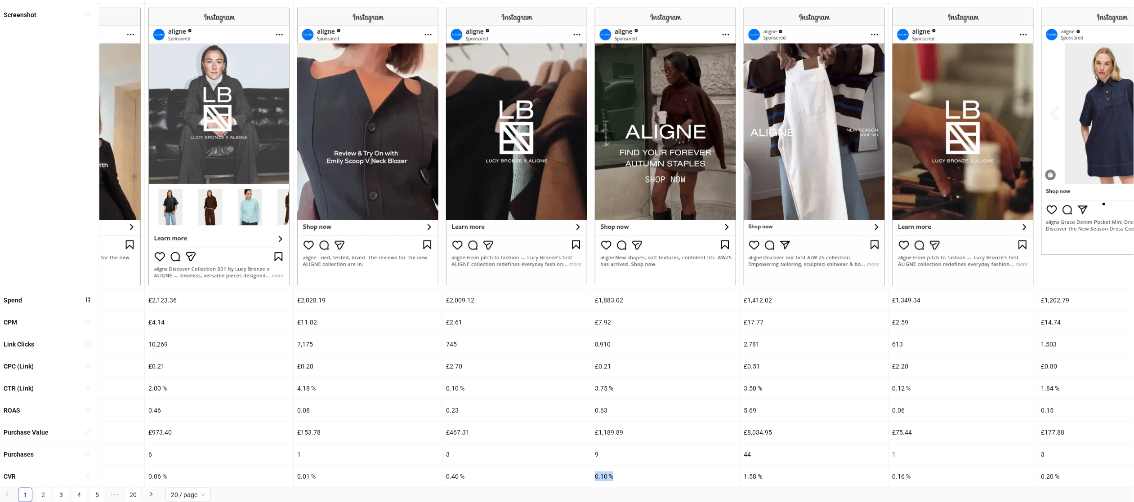
click at [607, 475] on div "0.10 %" at bounding box center [665, 477] width 148 height 22
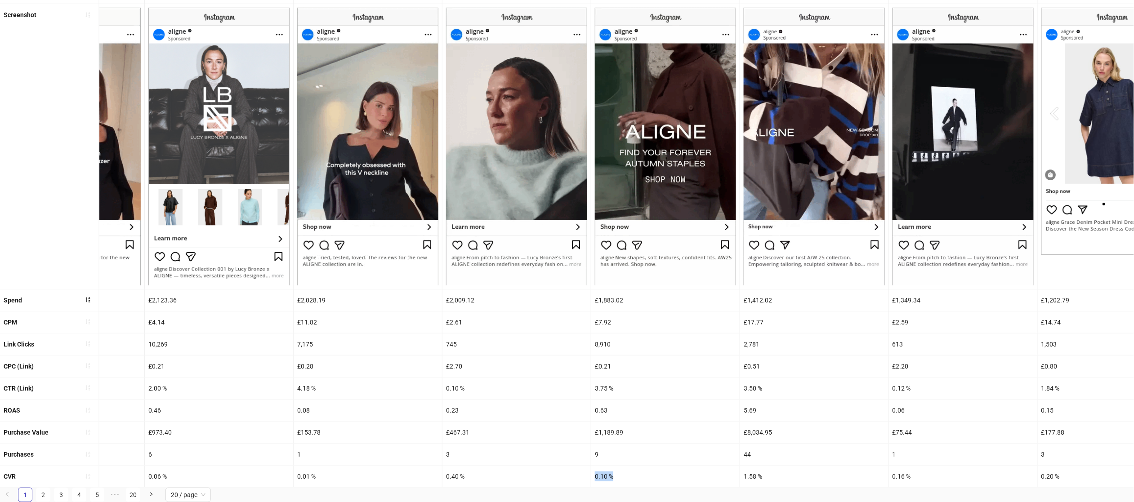
copy div "0.10 %"
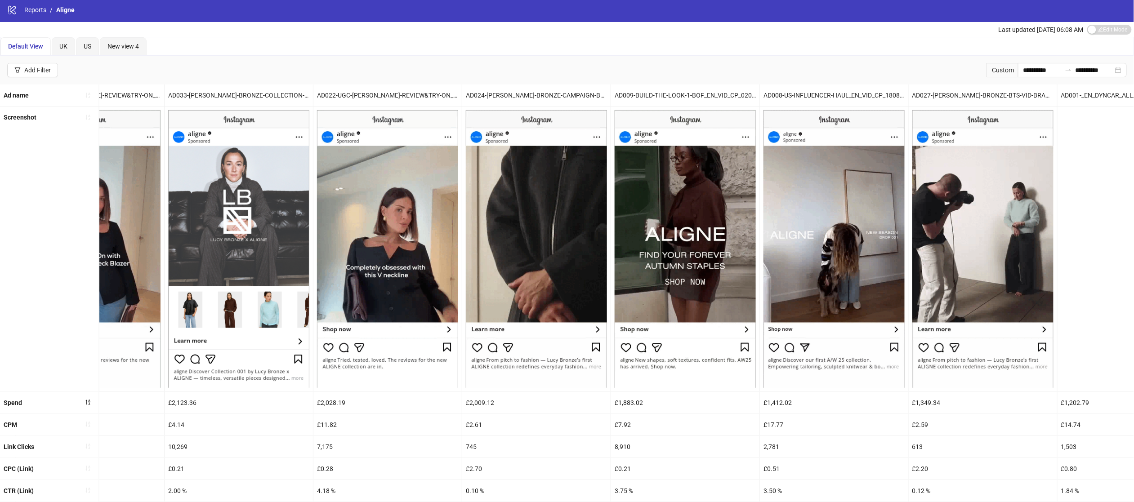
scroll to position [0, 712]
